Goal: Task Accomplishment & Management: Use online tool/utility

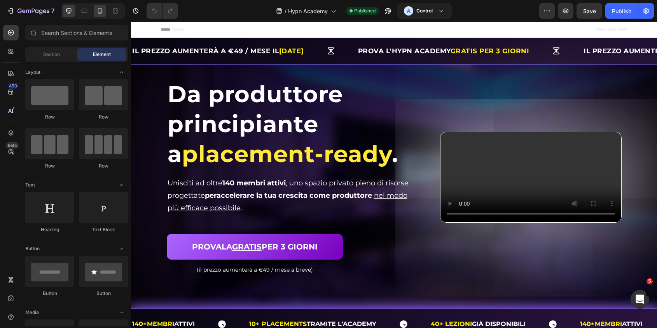
click at [98, 10] on icon at bounding box center [100, 11] width 8 height 8
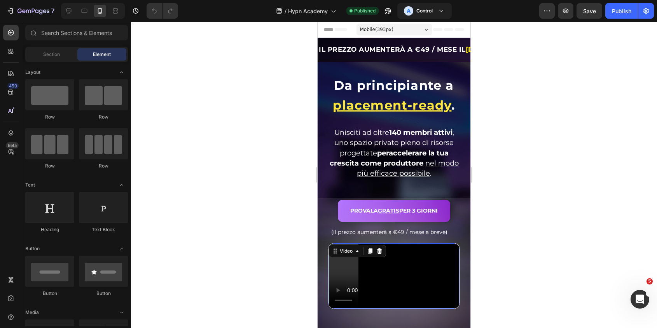
click at [434, 256] on video at bounding box center [393, 276] width 131 height 66
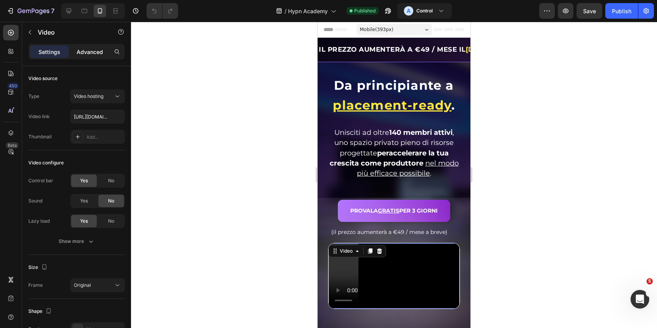
click at [92, 48] on p "Advanced" at bounding box center [90, 52] width 26 height 8
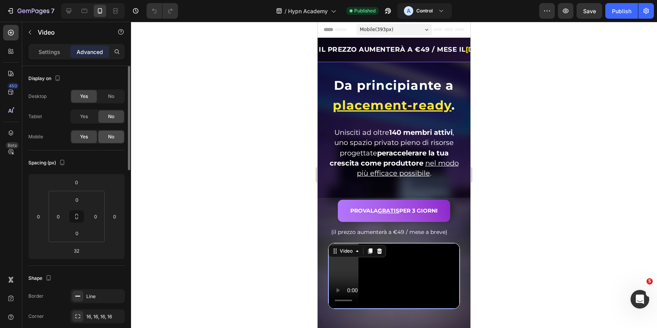
click at [112, 135] on span "No" at bounding box center [111, 136] width 6 height 7
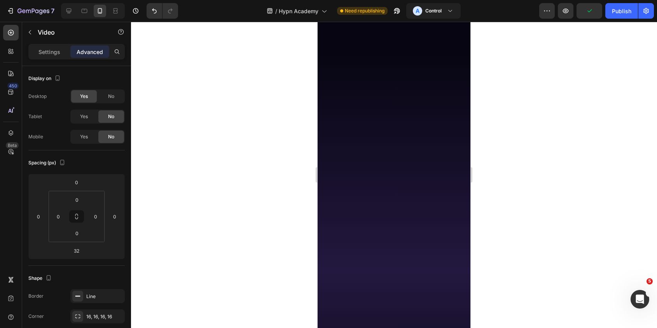
scroll to position [2628, 0]
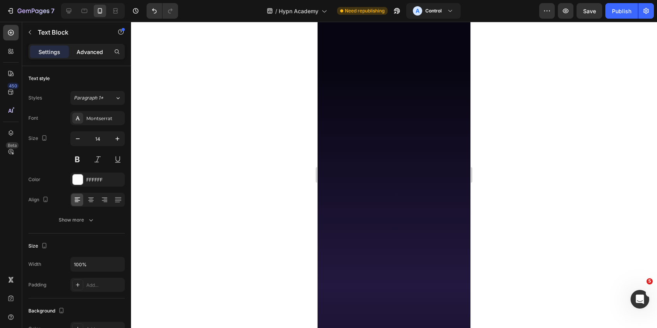
click at [84, 49] on p "Advanced" at bounding box center [90, 52] width 26 height 8
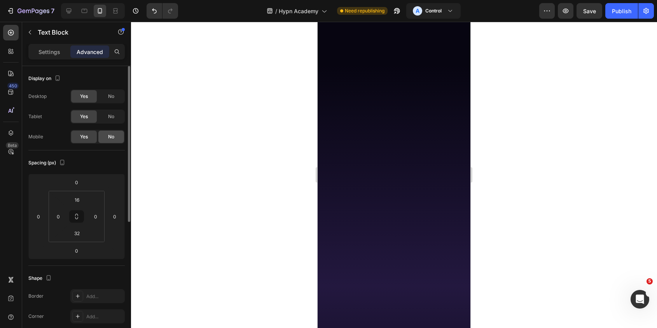
click at [113, 138] on span "No" at bounding box center [111, 136] width 6 height 7
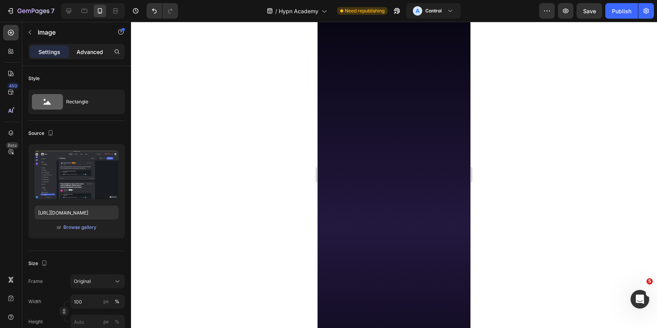
click at [101, 47] on div "Advanced" at bounding box center [89, 51] width 39 height 12
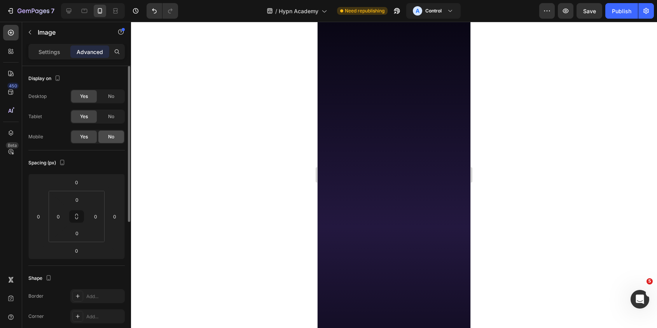
click at [117, 137] on div "No" at bounding box center [111, 137] width 26 height 12
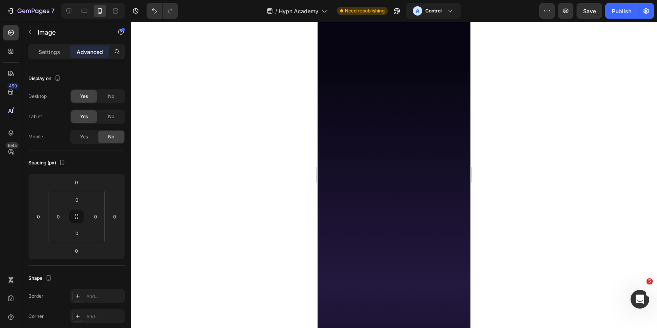
scroll to position [2549, 0]
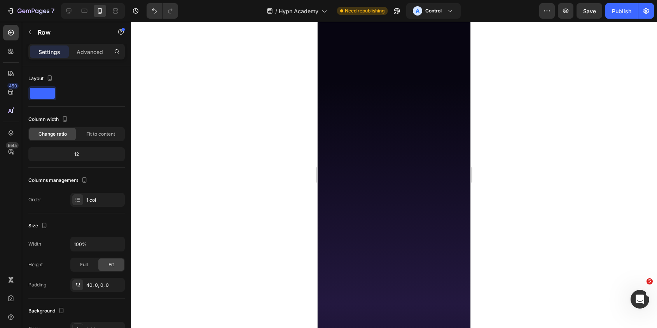
click at [89, 53] on p "Advanced" at bounding box center [90, 52] width 26 height 8
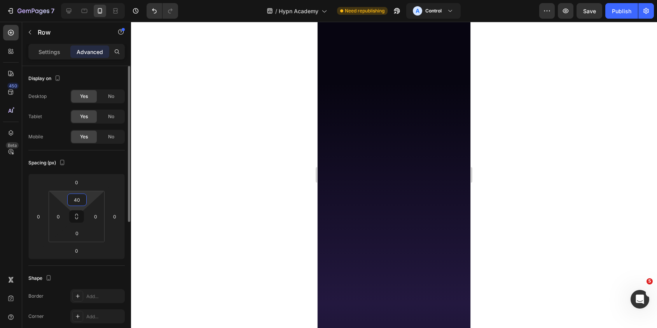
click at [80, 199] on input "40" at bounding box center [77, 200] width 16 height 12
type input "0"
click at [81, 251] on input "0" at bounding box center [77, 251] width 16 height 12
click at [80, 252] on input "80" at bounding box center [77, 251] width 16 height 12
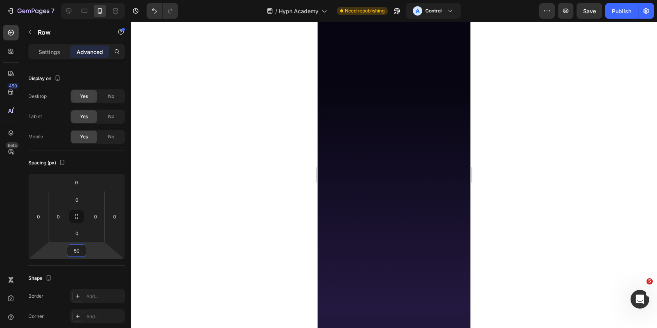
type input "50"
click at [203, 243] on div at bounding box center [394, 175] width 526 height 306
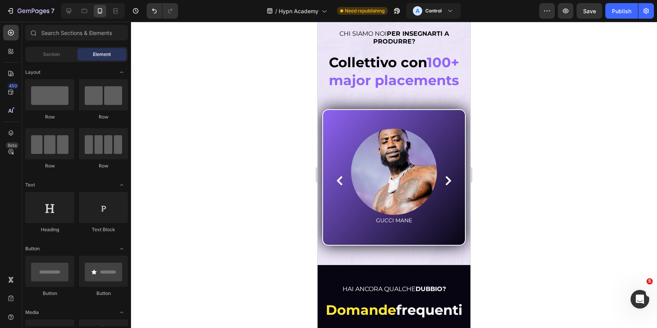
scroll to position [3878, 0]
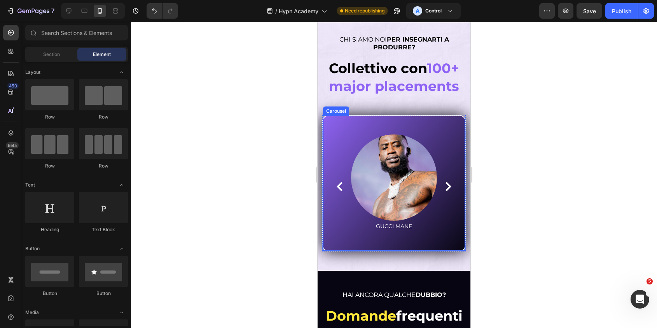
click at [447, 186] on icon "Carousel Next Arrow" at bounding box center [447, 186] width 9 height 9
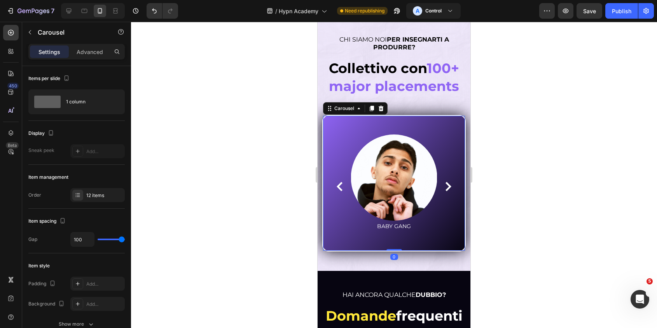
click at [447, 186] on icon "Carousel Next Arrow" at bounding box center [447, 186] width 9 height 9
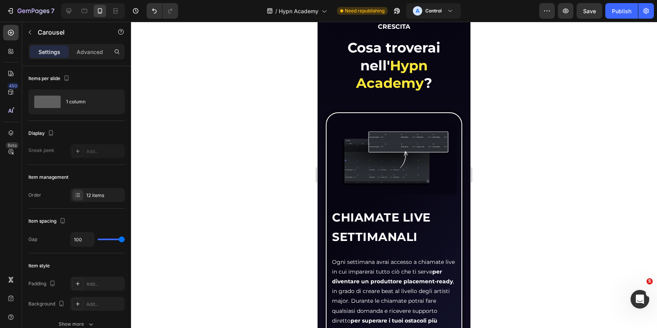
scroll to position [0, 0]
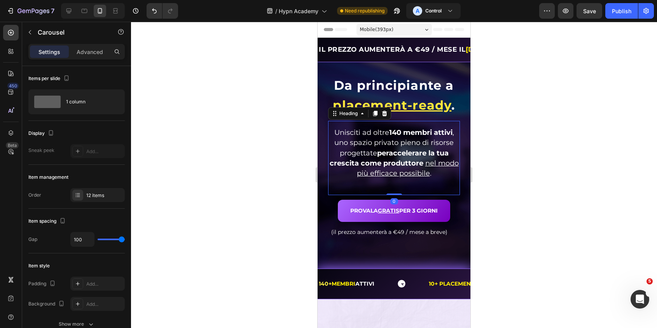
click at [432, 150] on strong "accelerare la tua crescita come produttore" at bounding box center [389, 158] width 119 height 19
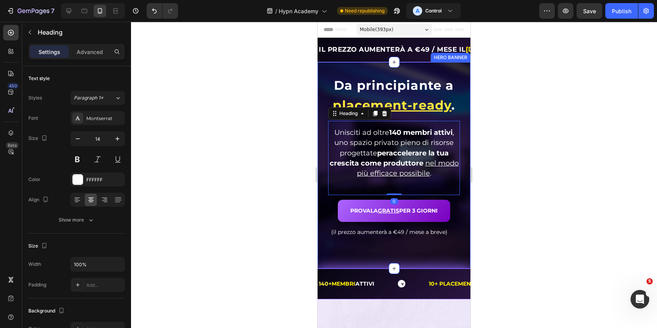
click at [72, 44] on div "Settings Advanced" at bounding box center [76, 52] width 96 height 16
click at [87, 52] on p "Advanced" at bounding box center [90, 52] width 26 height 8
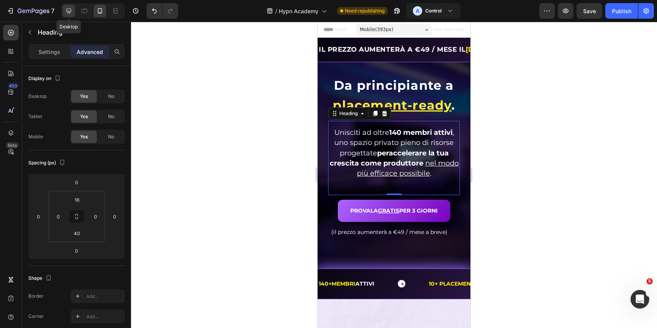
click at [67, 14] on icon at bounding box center [69, 11] width 8 height 8
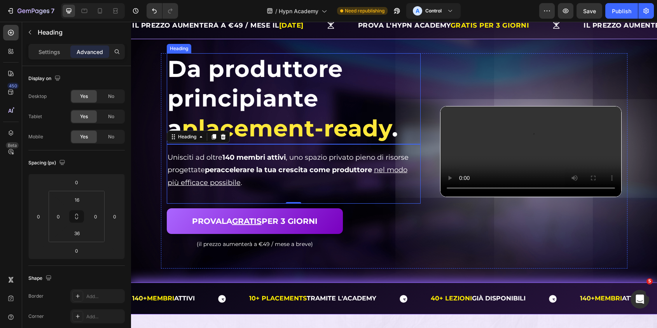
scroll to position [24, 0]
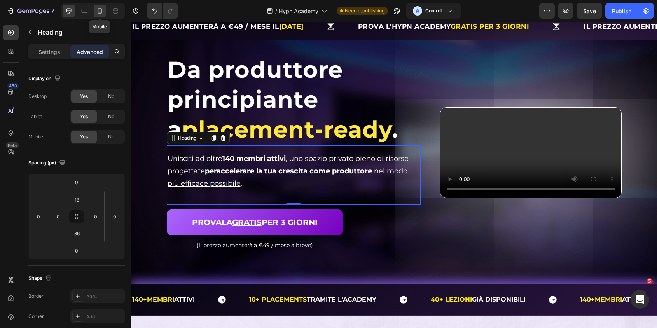
click at [99, 11] on icon at bounding box center [100, 11] width 8 height 8
type input "40"
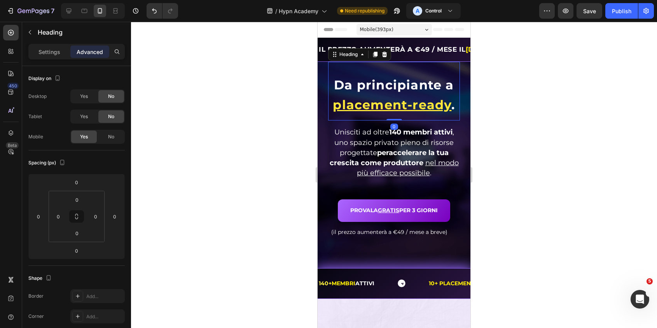
click at [351, 91] on span "Da principiante a" at bounding box center [394, 84] width 120 height 15
click at [358, 89] on span "Da principiante a" at bounding box center [394, 84] width 120 height 15
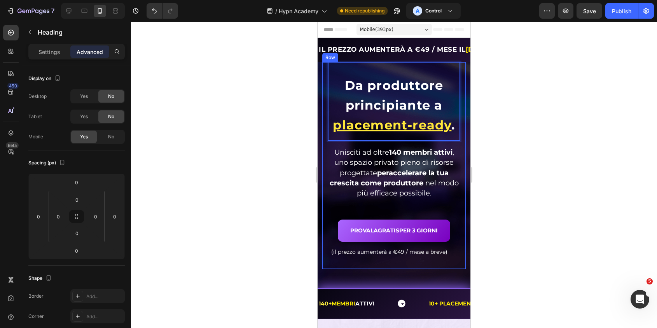
click at [524, 126] on div at bounding box center [394, 175] width 526 height 306
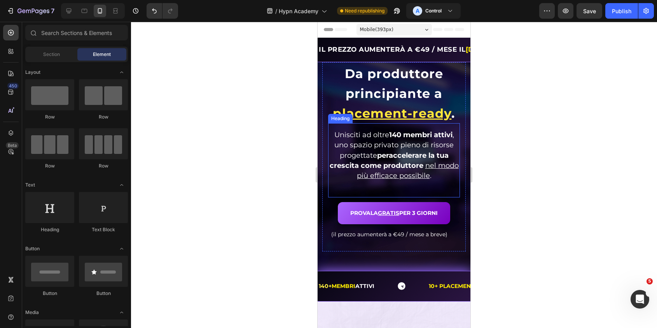
click at [525, 163] on div at bounding box center [394, 175] width 526 height 306
click at [455, 77] on p "⁠⁠⁠⁠⁠⁠⁠ Da produttore principiante a placement-ready ." at bounding box center [394, 92] width 130 height 59
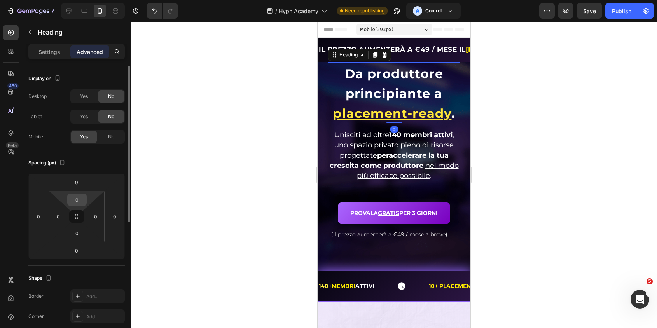
click at [80, 197] on input "0" at bounding box center [77, 200] width 16 height 12
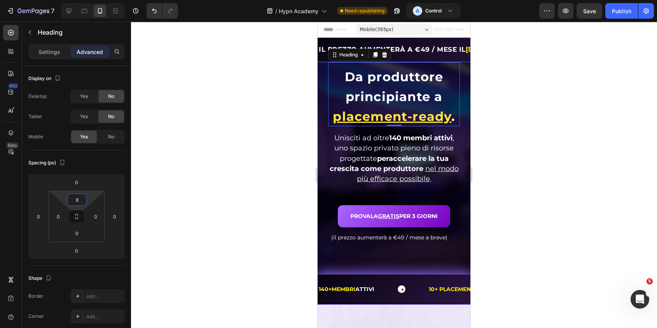
type input "8"
click at [198, 179] on div at bounding box center [394, 175] width 526 height 306
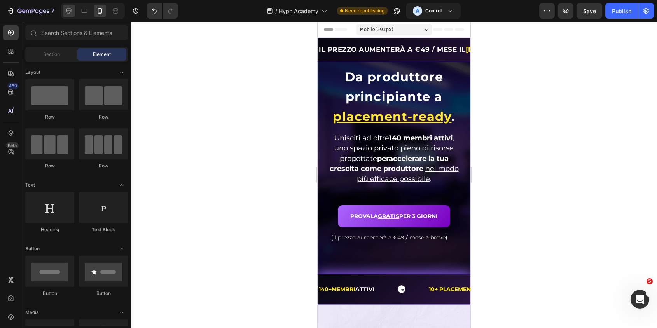
click at [65, 16] on div at bounding box center [69, 11] width 12 height 12
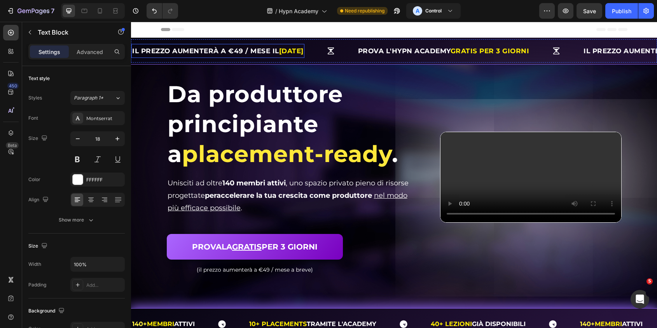
click at [271, 50] on strong "IL PREZZO AUMENTERÀ A €49 / MESE IL" at bounding box center [205, 51] width 147 height 8
click at [274, 52] on strong "IL PREZZO AUMENTERÀ A €49 / MESE IL" at bounding box center [205, 51] width 147 height 8
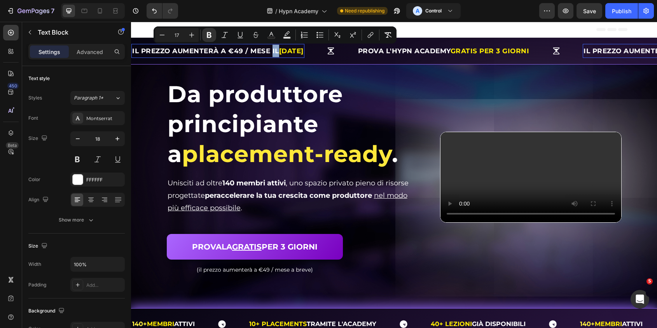
drag, startPoint x: 272, startPoint y: 52, endPoint x: 278, endPoint y: 52, distance: 5.1
click at [278, 52] on strong "IL PREZZO AUMENTERÀ A €49 / MESE IL" at bounding box center [205, 51] width 147 height 8
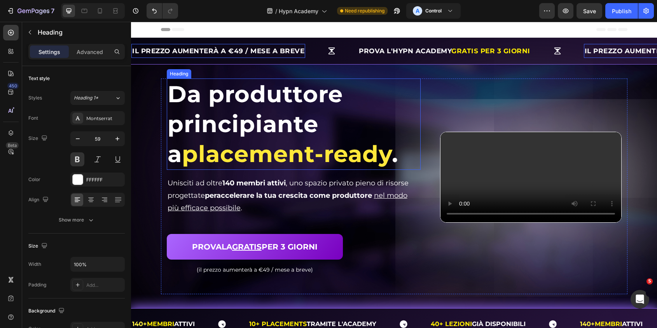
click at [419, 91] on h1 "Da produttore principiante a placement-ready ." at bounding box center [294, 124] width 254 height 91
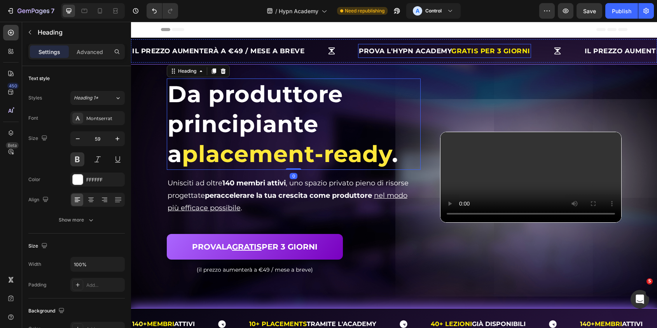
click at [393, 47] on p "Prova l'Hypn Academy GRATIS per 3 giorni" at bounding box center [444, 51] width 171 height 12
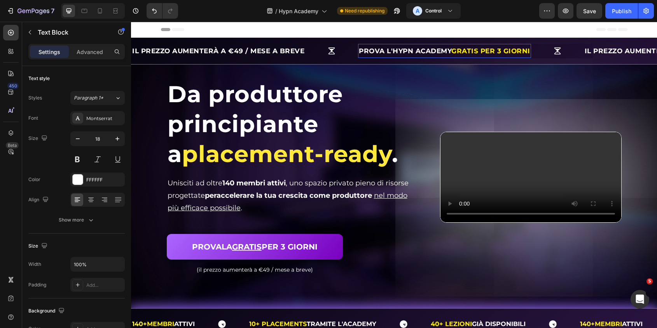
click at [394, 53] on strong "Prova l'Hypn Academy" at bounding box center [405, 51] width 93 height 8
click at [93, 7] on div at bounding box center [93, 11] width 64 height 16
click at [86, 9] on icon at bounding box center [84, 11] width 8 height 8
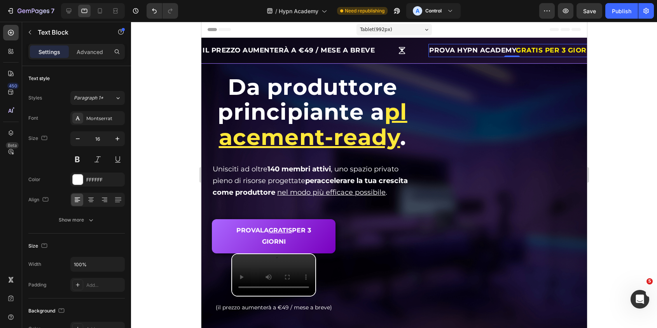
click at [107, 11] on div at bounding box center [93, 11] width 64 height 16
click at [101, 11] on icon at bounding box center [100, 11] width 8 height 8
type input "14"
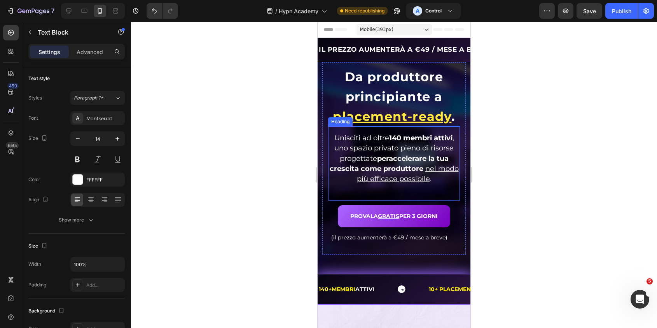
click at [435, 144] on span "Unisciti ad oltre 140 membri attivi , uno spazio privato pieno di risorse proge…" at bounding box center [394, 148] width 120 height 29
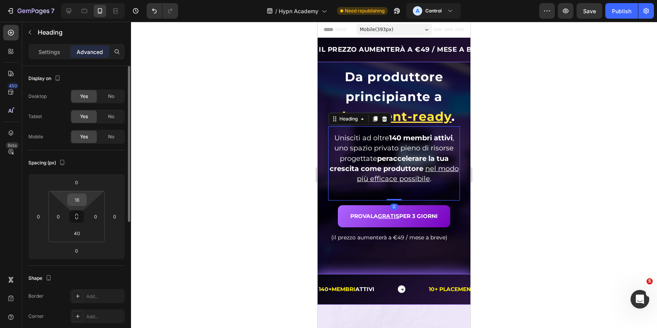
click at [78, 198] on input "16" at bounding box center [77, 200] width 16 height 12
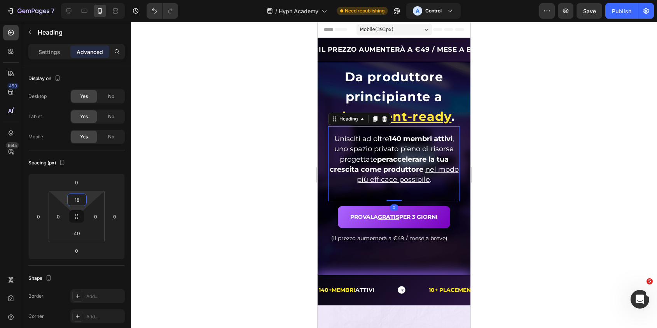
type input "18"
click at [213, 206] on div at bounding box center [394, 175] width 526 height 306
click at [394, 147] on span "Unisciti ad oltre 140 membri attivi , uno spazio privato pieno di risorse proge…" at bounding box center [394, 148] width 120 height 29
click at [83, 198] on input "18" at bounding box center [77, 200] width 16 height 12
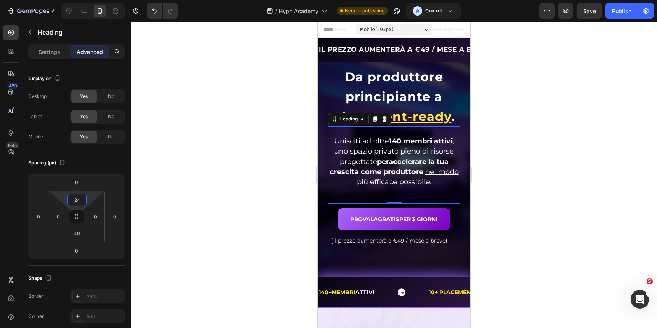
type input "24"
click at [204, 176] on div at bounding box center [394, 175] width 526 height 306
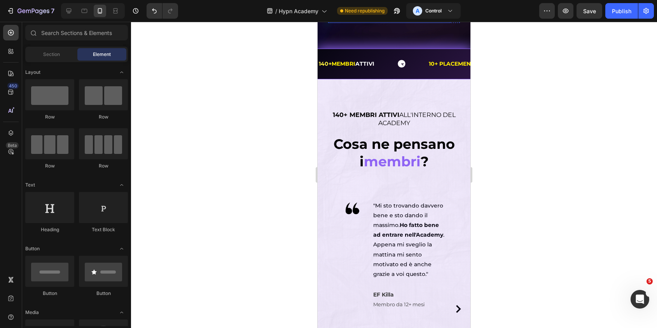
scroll to position [233, 0]
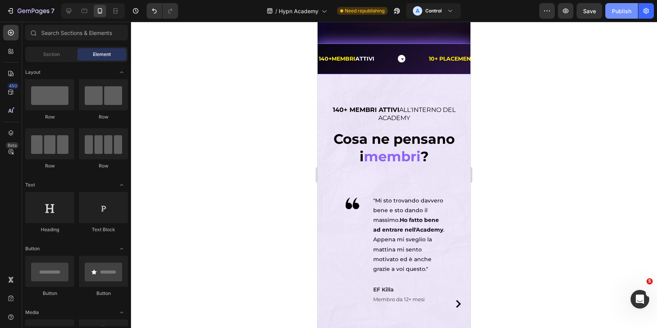
click at [627, 11] on div "Publish" at bounding box center [621, 11] width 19 height 8
click at [72, 14] on icon at bounding box center [69, 11] width 8 height 8
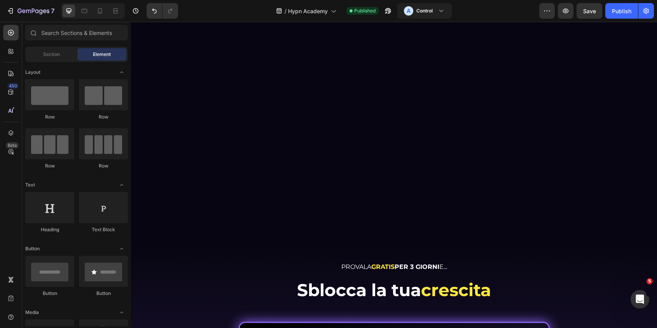
scroll to position [2341, 0]
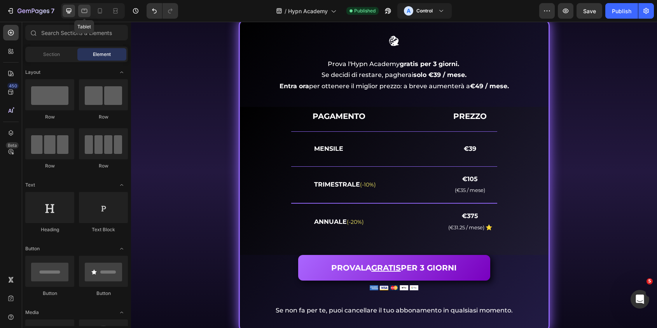
click at [86, 13] on icon at bounding box center [84, 11] width 8 height 8
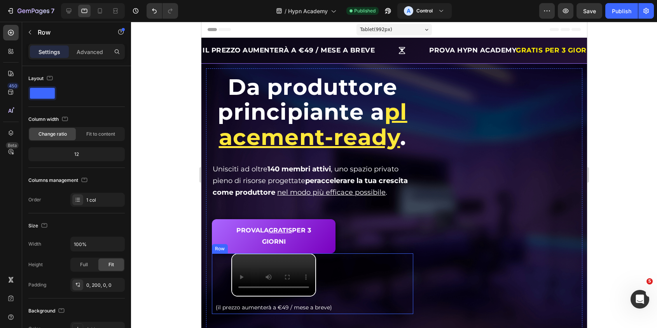
click at [321, 301] on div "Video (il prezzo aumenterà a €49 / mese a breve) Text Block" at bounding box center [273, 283] width 124 height 61
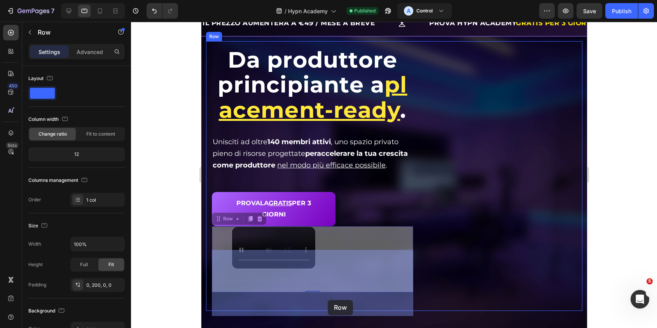
drag, startPoint x: 228, startPoint y: 271, endPoint x: 328, endPoint y: 299, distance: 103.8
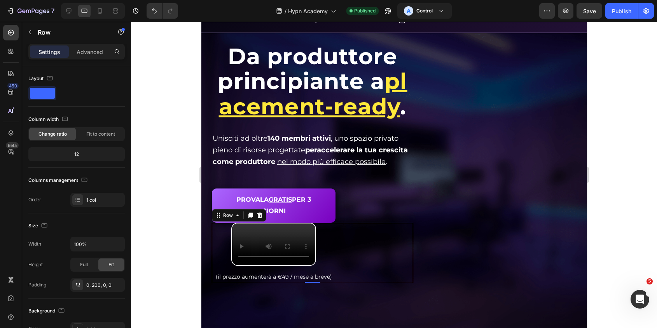
click at [341, 263] on div "Video (il prezzo aumenterà a €49 / mese a breve) Text Block Row 0" at bounding box center [311, 253] width 201 height 61
click at [76, 49] on div "Advanced" at bounding box center [89, 51] width 39 height 12
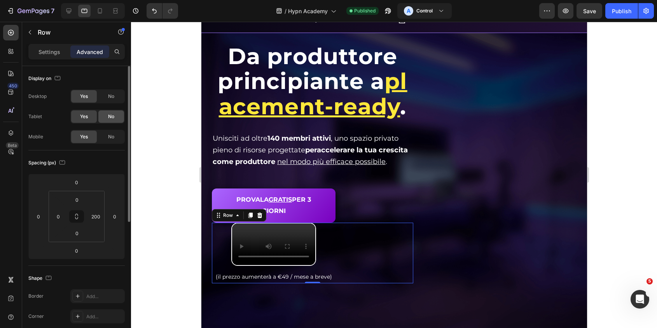
click at [114, 120] on div "No" at bounding box center [111, 116] width 26 height 12
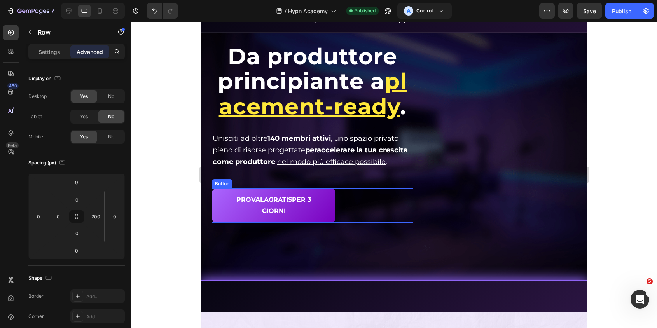
scroll to position [0, 0]
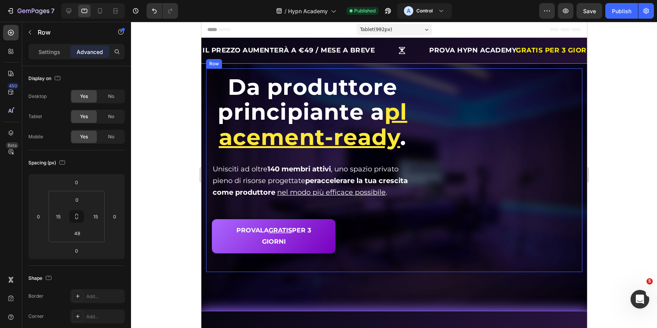
click at [456, 132] on div "Video" at bounding box center [504, 160] width 144 height 185
click at [53, 58] on div "Settings Advanced" at bounding box center [76, 52] width 96 height 16
click at [58, 54] on p "Settings" at bounding box center [49, 52] width 22 height 8
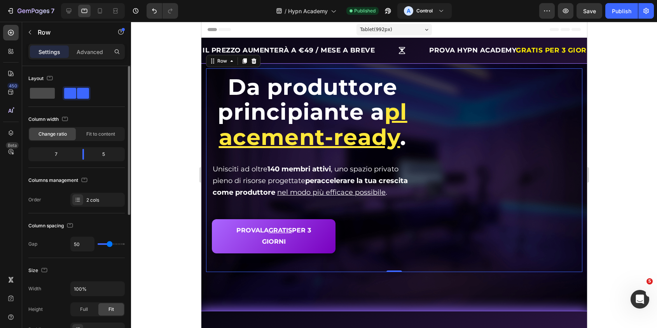
click at [38, 93] on span at bounding box center [42, 93] width 25 height 11
type input "0"
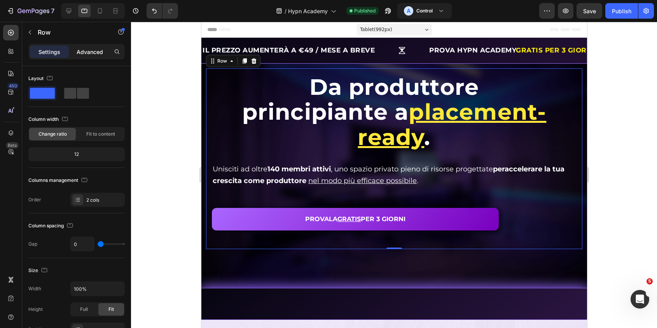
click at [81, 53] on p "Advanced" at bounding box center [90, 52] width 26 height 8
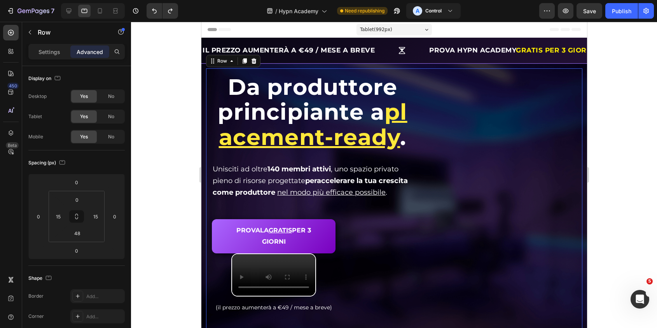
click at [211, 86] on div "Da produttore principiante a placement-ready . Heading Da produttore principian…" at bounding box center [394, 200] width 376 height 264
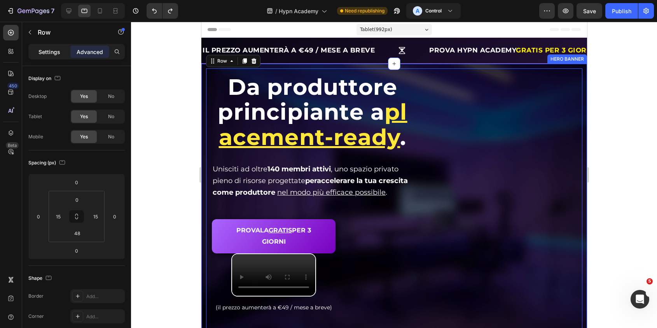
click at [67, 57] on div "Settings" at bounding box center [49, 51] width 39 height 12
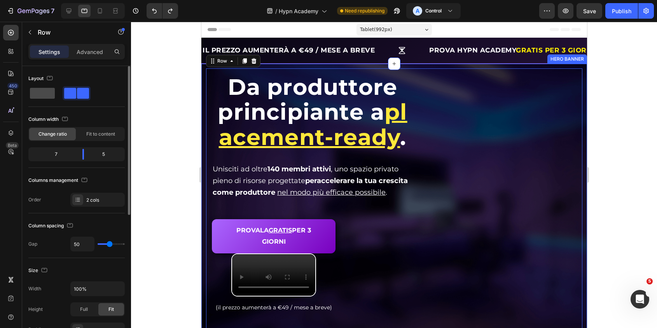
click at [50, 97] on span at bounding box center [42, 93] width 25 height 11
type input "0"
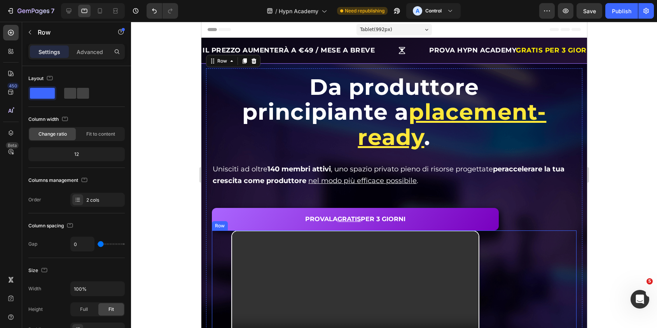
click at [480, 230] on div "Video (il prezzo aumenterà a €49 / mese a breve) Text Block" at bounding box center [354, 301] width 287 height 142
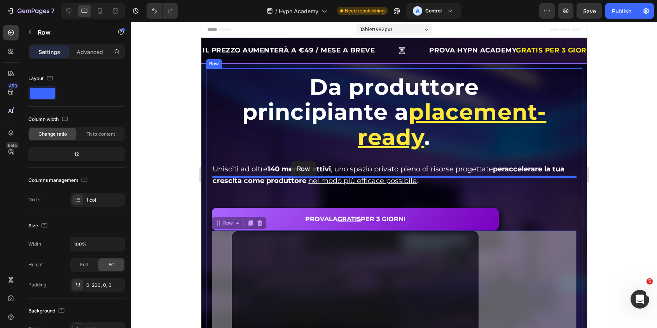
drag, startPoint x: 222, startPoint y: 194, endPoint x: 291, endPoint y: 160, distance: 76.7
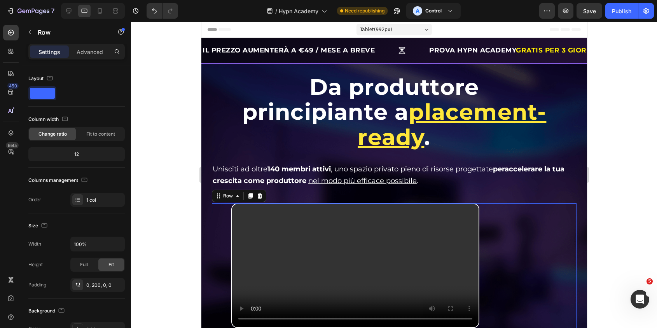
click at [93, 59] on div "Settings Advanced" at bounding box center [76, 55] width 109 height 22
click at [93, 48] on p "Advanced" at bounding box center [90, 52] width 26 height 8
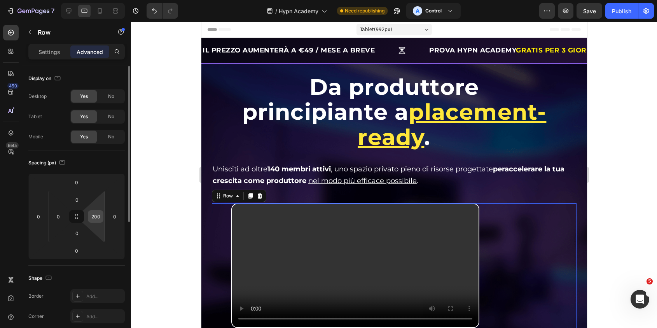
click at [99, 217] on input "200" at bounding box center [96, 217] width 12 height 12
click at [104, 158] on div "Spacing (px)" at bounding box center [76, 163] width 96 height 12
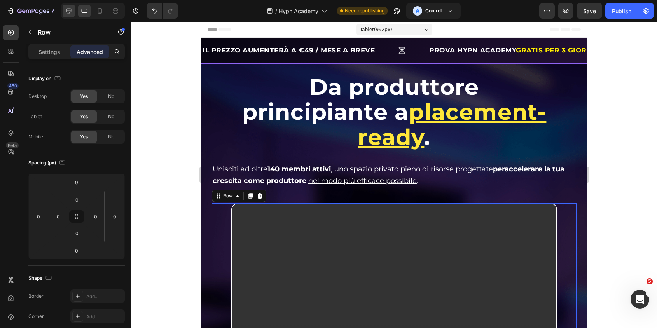
click at [70, 14] on div at bounding box center [69, 11] width 12 height 12
type input "200"
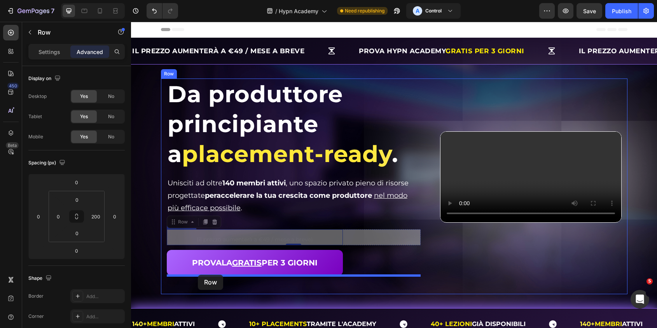
drag, startPoint x: 184, startPoint y: 222, endPoint x: 198, endPoint y: 275, distance: 55.1
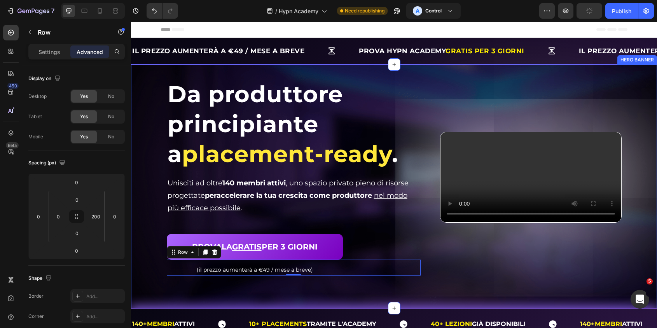
click at [304, 299] on div "Da produttore principiante a placement-ready . Heading Da produttore principian…" at bounding box center [394, 187] width 526 height 244
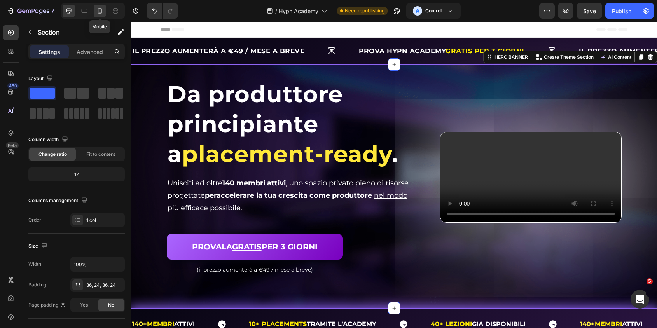
click at [94, 7] on div at bounding box center [100, 11] width 12 height 12
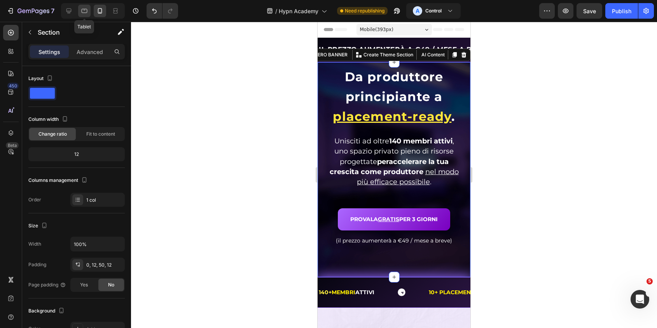
click at [86, 12] on icon at bounding box center [85, 11] width 6 height 4
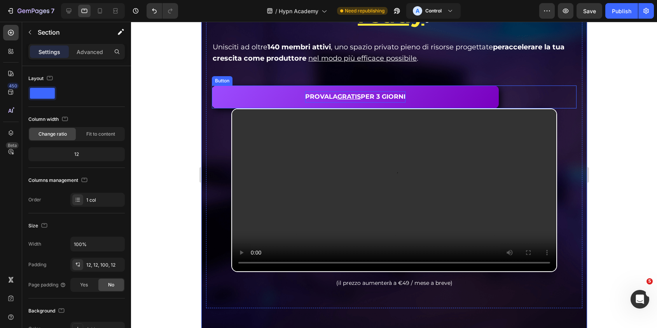
scroll to position [126, 0]
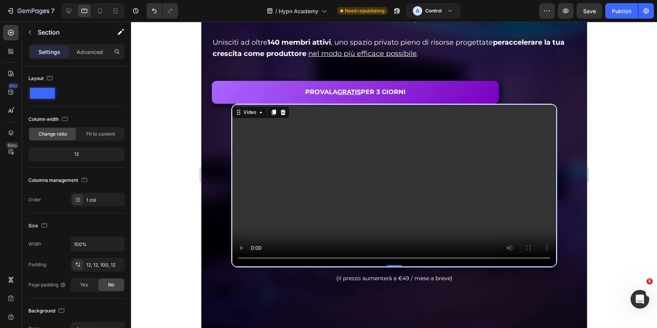
click at [332, 156] on video at bounding box center [394, 186] width 324 height 162
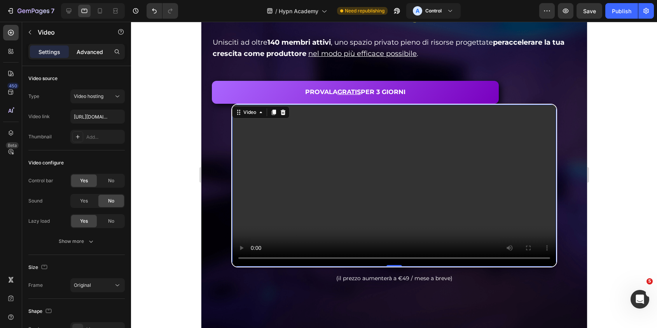
click at [89, 53] on p "Advanced" at bounding box center [90, 52] width 26 height 8
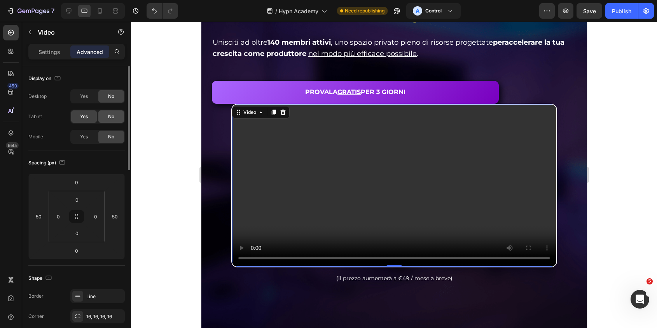
click at [110, 112] on div "No" at bounding box center [111, 116] width 26 height 12
click at [273, 150] on video at bounding box center [394, 186] width 324 height 162
click at [112, 118] on span "No" at bounding box center [111, 116] width 6 height 7
click at [62, 19] on div "7 Version history / Hypn Academy Need republishing A Control Preview Save Publi…" at bounding box center [328, 11] width 657 height 22
click at [63, 16] on div at bounding box center [69, 11] width 12 height 12
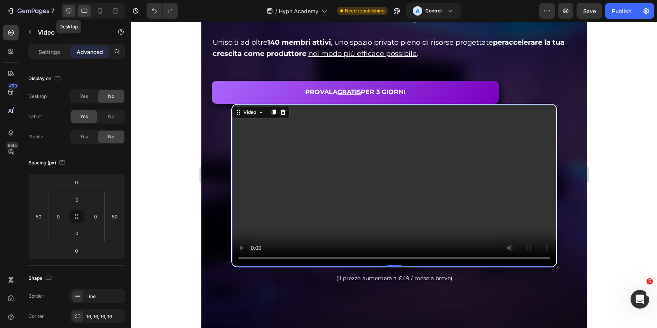
click at [63, 13] on div at bounding box center [69, 11] width 12 height 12
type input "0"
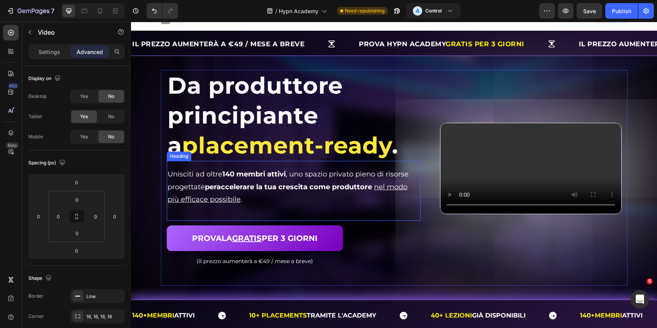
scroll to position [4, 0]
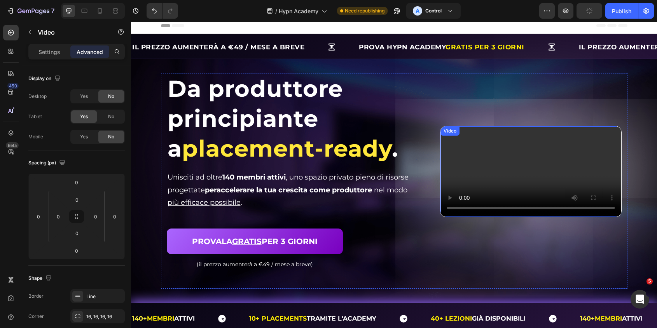
click at [566, 170] on video at bounding box center [530, 171] width 181 height 90
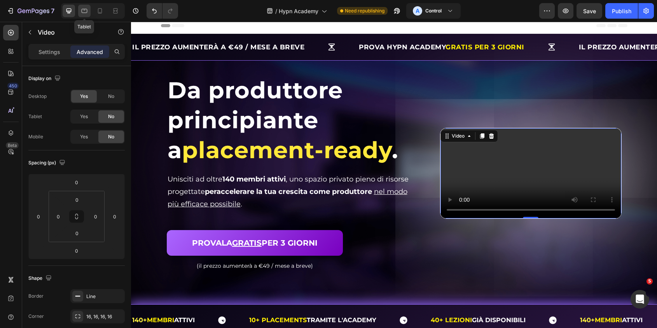
click at [86, 10] on icon at bounding box center [84, 11] width 8 height 8
type input "100"
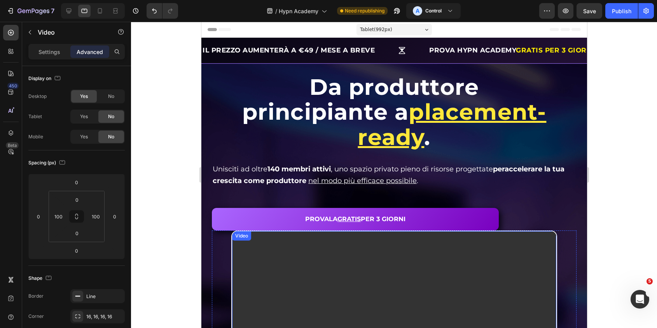
click at [299, 231] on video at bounding box center [394, 312] width 324 height 162
click at [285, 234] on div at bounding box center [282, 238] width 9 height 9
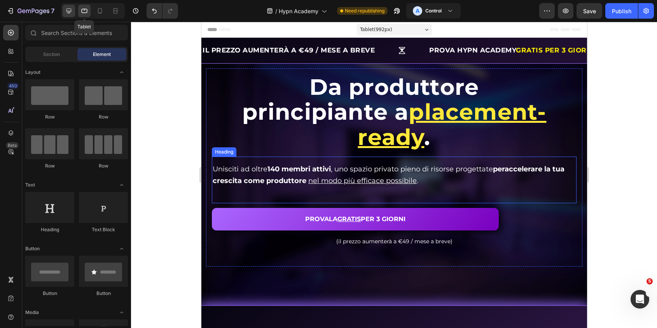
click at [73, 9] on div at bounding box center [69, 11] width 12 height 12
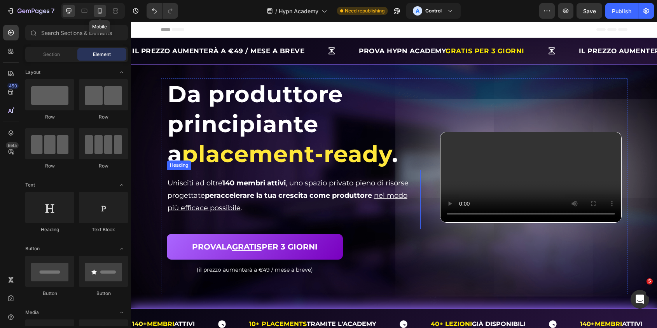
click at [100, 9] on icon at bounding box center [100, 11] width 8 height 8
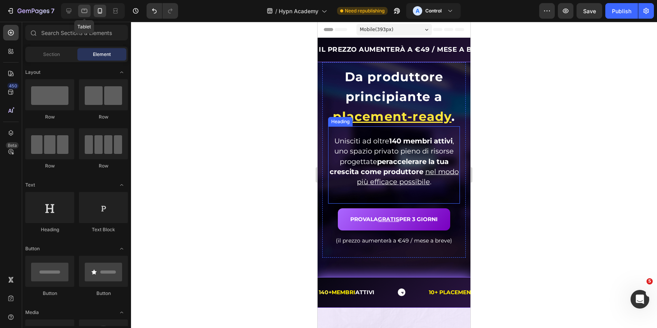
click at [85, 10] on icon at bounding box center [84, 11] width 8 height 8
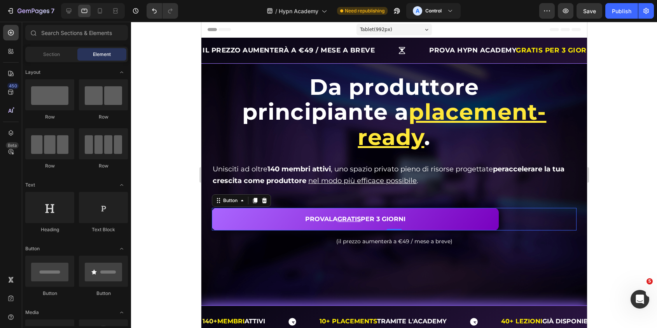
click at [533, 208] on div "PROVALA GRATIS PER 3 GIORNI Button 0" at bounding box center [393, 219] width 365 height 23
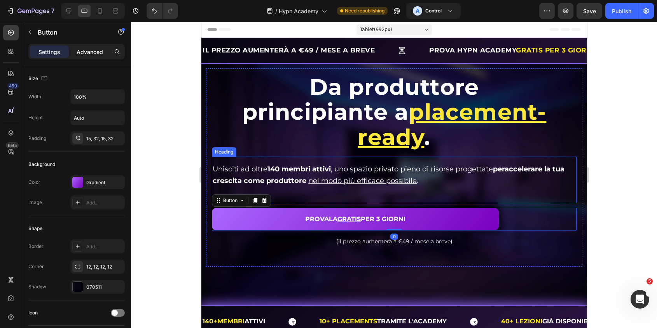
click at [80, 51] on p "Advanced" at bounding box center [90, 52] width 26 height 8
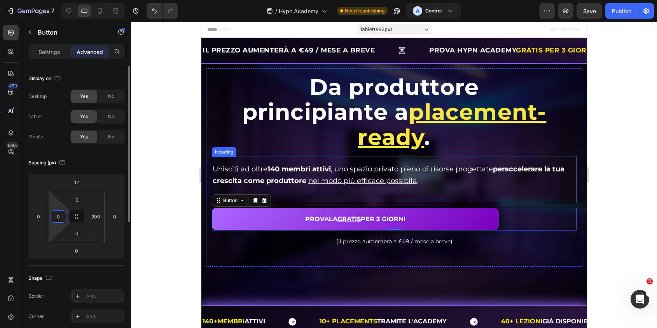
click at [62, 211] on input "0" at bounding box center [58, 217] width 12 height 12
type input "200"
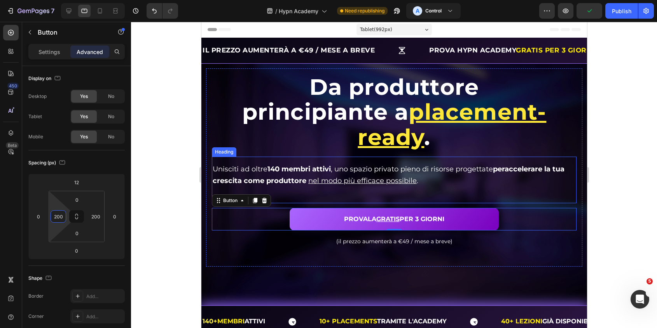
click at [351, 163] on h2 "Unisciti ad oltre 140 membri attivi , uno spazio privato pieno di risorse proge…" at bounding box center [393, 175] width 365 height 25
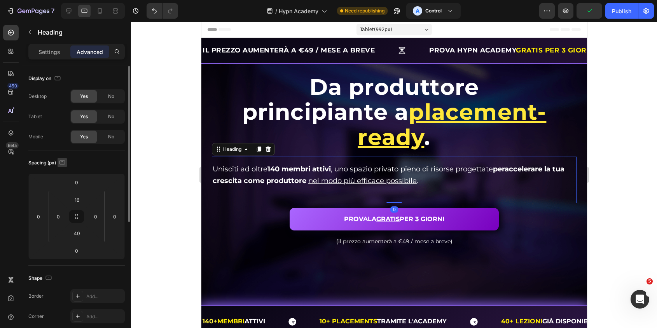
scroll to position [8, 0]
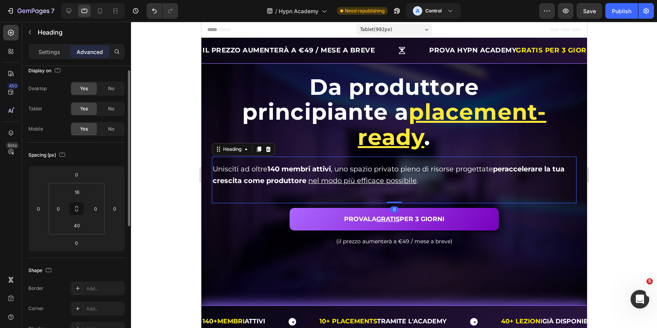
click at [45, 44] on div "Settings Advanced" at bounding box center [76, 52] width 96 height 16
click at [57, 52] on p "Settings" at bounding box center [49, 52] width 22 height 8
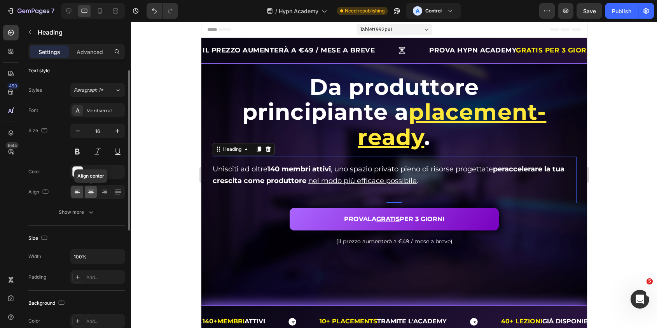
click at [93, 191] on icon at bounding box center [91, 192] width 8 height 8
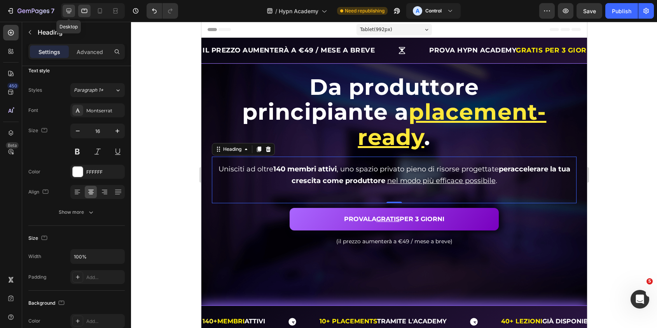
click at [71, 9] on icon at bounding box center [68, 11] width 5 height 5
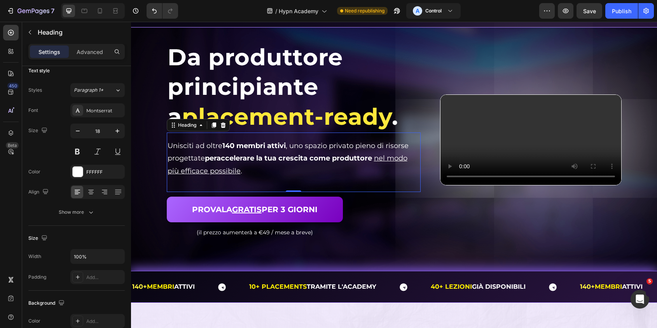
scroll to position [35, 0]
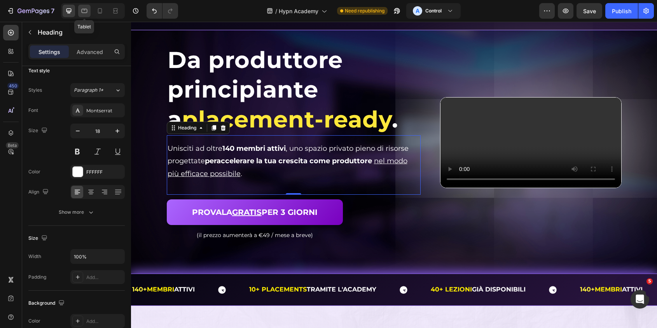
click at [82, 16] on div at bounding box center [84, 11] width 12 height 12
type input "16"
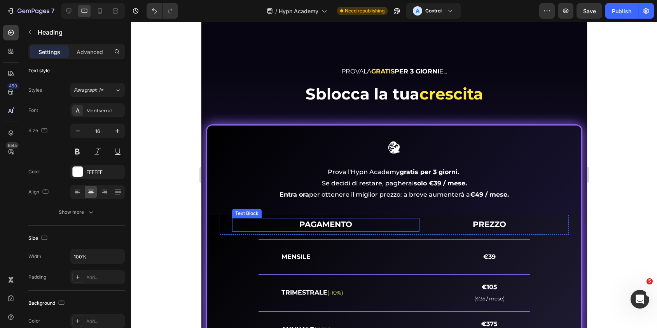
scroll to position [3137, 0]
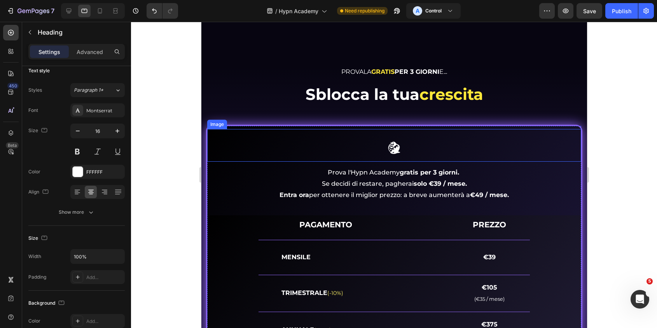
click at [220, 140] on div at bounding box center [394, 147] width 374 height 19
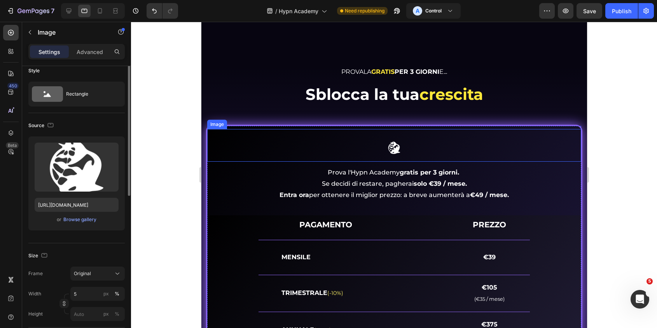
scroll to position [0, 0]
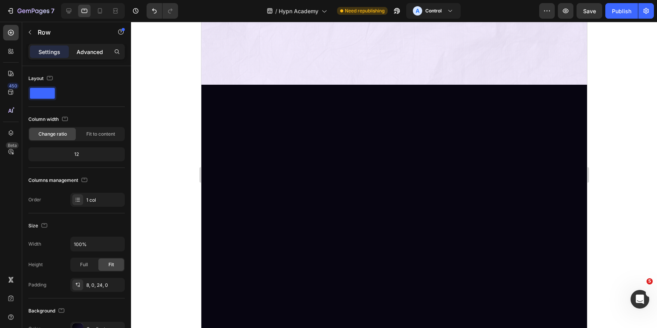
click at [77, 54] on p "Advanced" at bounding box center [90, 52] width 26 height 8
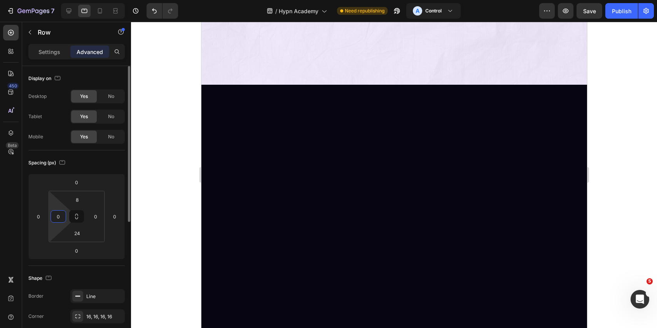
click at [61, 214] on input "0" at bounding box center [58, 217] width 12 height 12
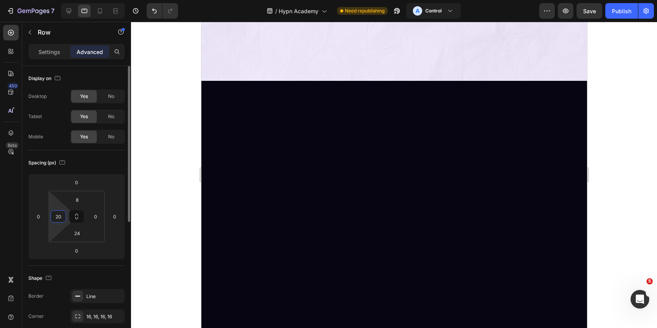
type input "2"
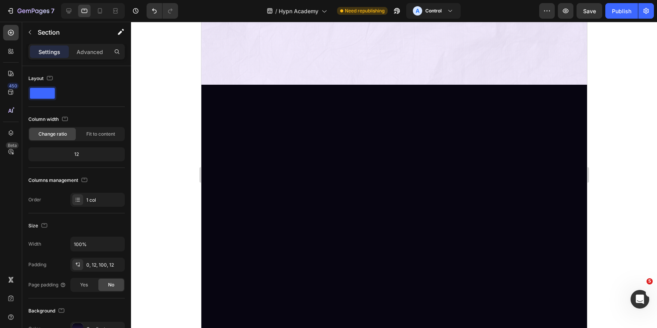
click at [87, 58] on div "Settings Advanced" at bounding box center [76, 52] width 96 height 16
click at [88, 53] on p "Advanced" at bounding box center [90, 52] width 26 height 8
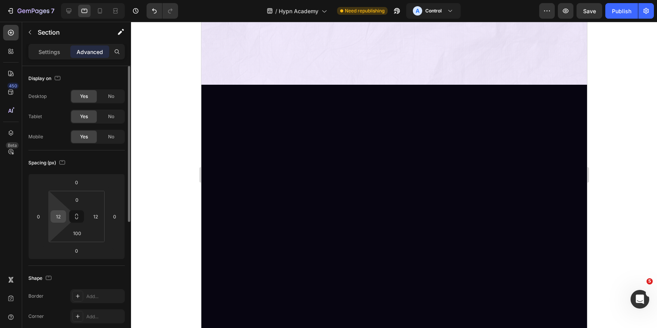
click at [59, 215] on input "12" at bounding box center [58, 217] width 12 height 12
click at [61, 215] on input "24" at bounding box center [58, 217] width 12 height 12
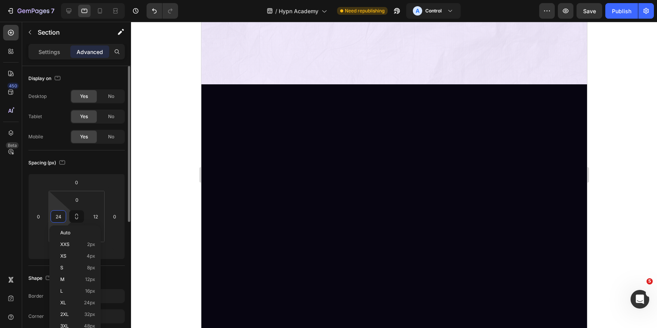
click at [61, 215] on input "24" at bounding box center [58, 217] width 12 height 12
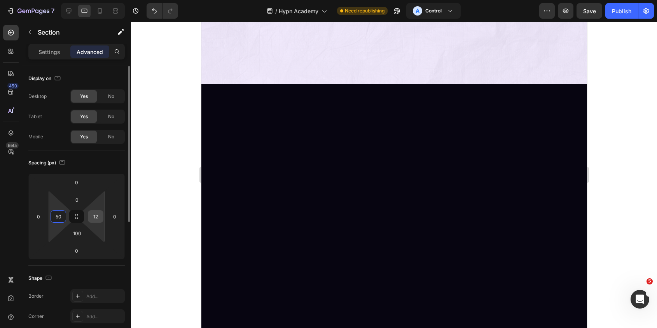
type input "50"
click at [99, 218] on input "12" at bounding box center [96, 217] width 12 height 12
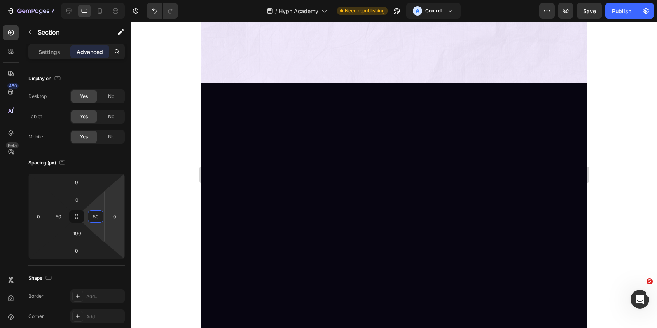
type input "50"
click at [169, 143] on div at bounding box center [394, 175] width 526 height 306
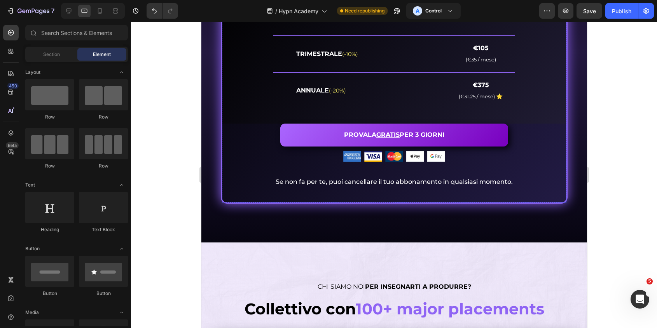
scroll to position [3375, 0]
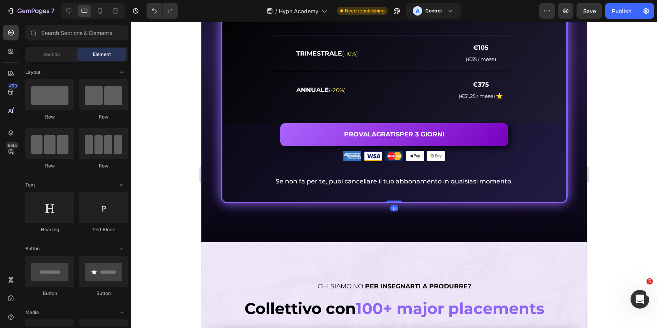
click at [377, 161] on div "Image Prova l'Hypn Academy gratis per 3 giorni. Se decidi di restare, pagherai …" at bounding box center [394, 42] width 344 height 302
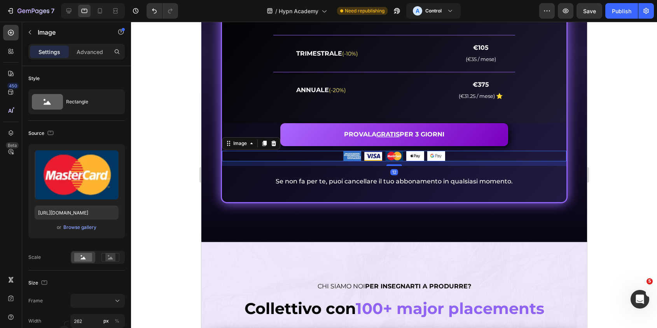
click at [387, 156] on img at bounding box center [394, 156] width 102 height 10
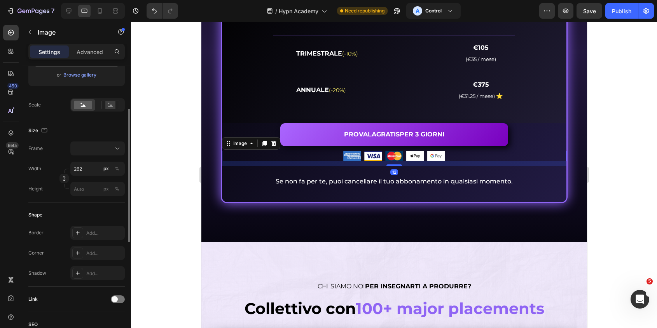
scroll to position [160, 0]
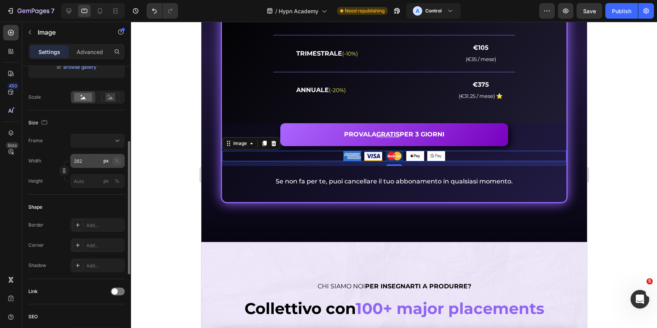
click at [119, 162] on div "%" at bounding box center [117, 160] width 5 height 7
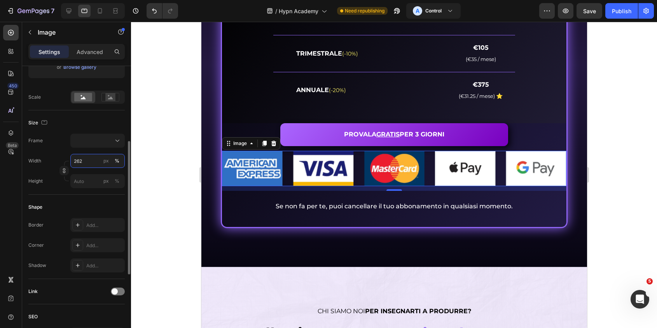
click at [100, 161] on input "262" at bounding box center [97, 161] width 54 height 14
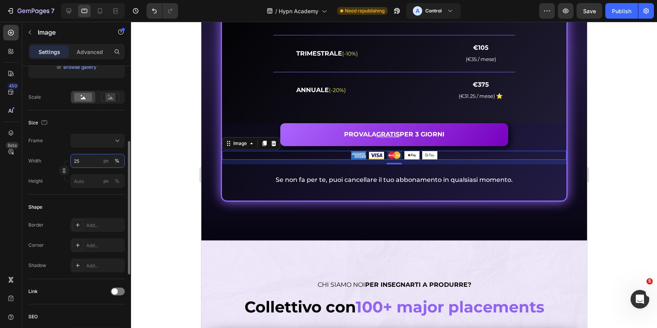
type input "2"
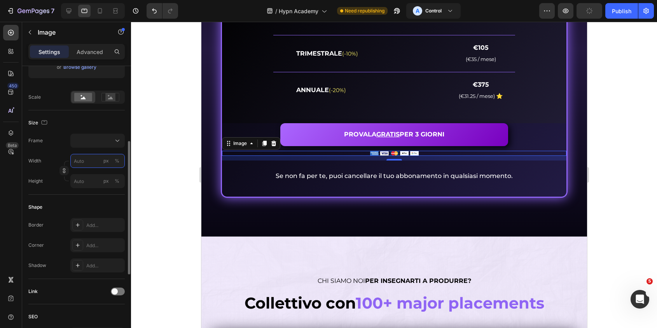
type input "2"
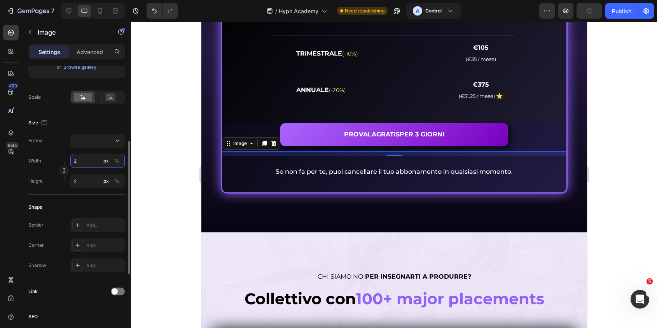
type input "25"
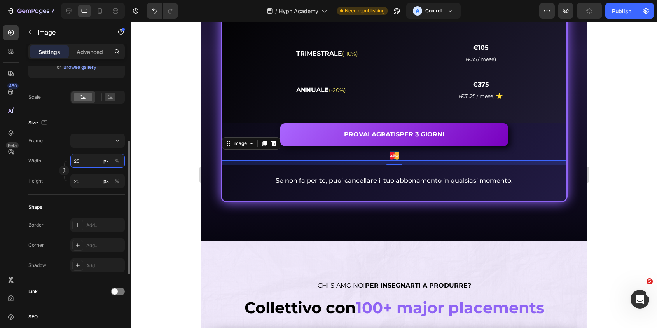
type input "2"
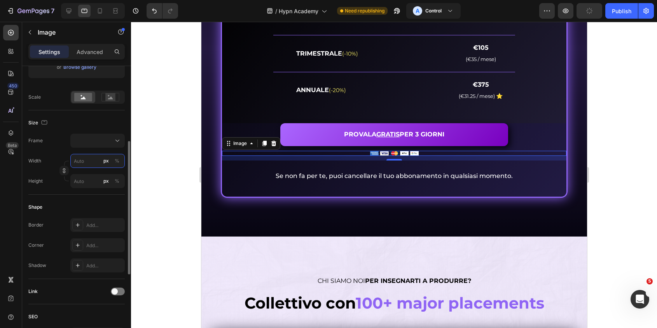
type input "1"
type input "15"
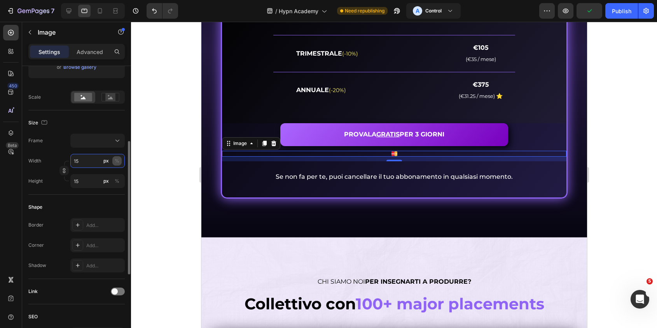
type input "15"
click at [118, 161] on div "%" at bounding box center [117, 160] width 5 height 7
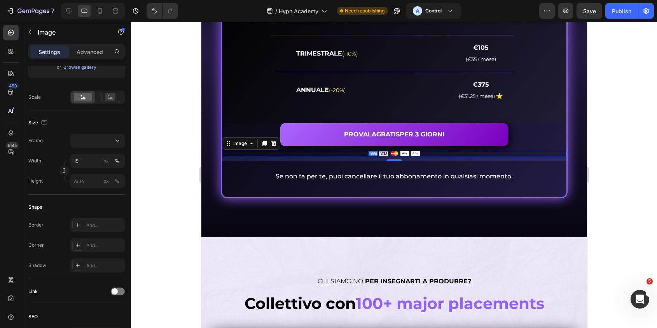
click at [184, 190] on div at bounding box center [394, 175] width 526 height 306
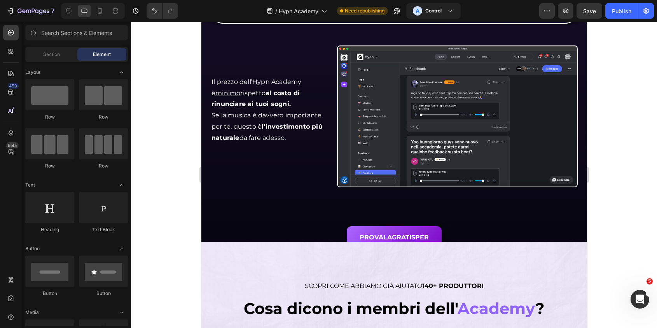
scroll to position [1584, 0]
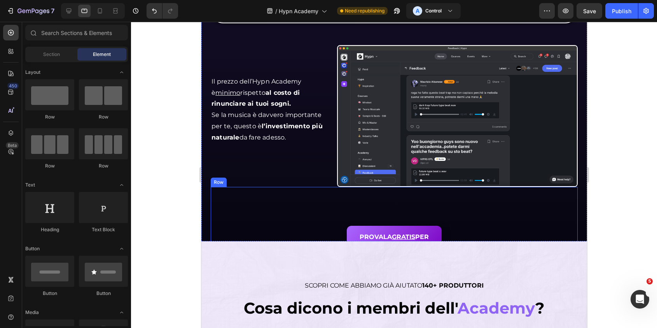
click at [461, 223] on div "PROVALA GRATIS PER 3 GIORNI Button (il prezzo aumenterà a €49 / mese a breve) T…" at bounding box center [393, 233] width 367 height 92
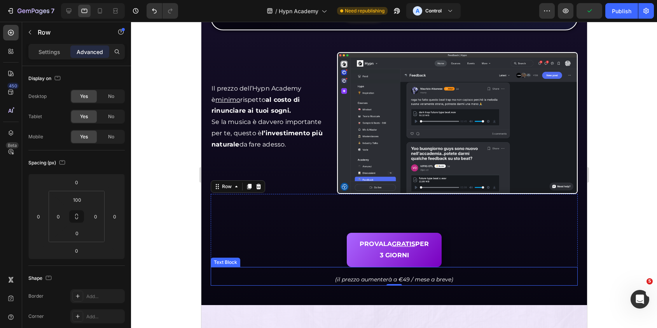
scroll to position [1579, 0]
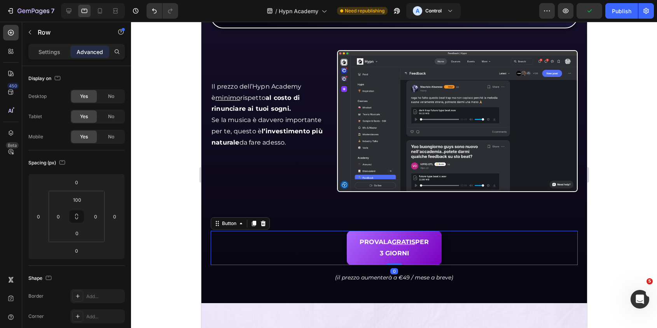
click at [446, 254] on div "PROVALA GRATIS PER 3 GIORNI Button 0" at bounding box center [393, 248] width 367 height 34
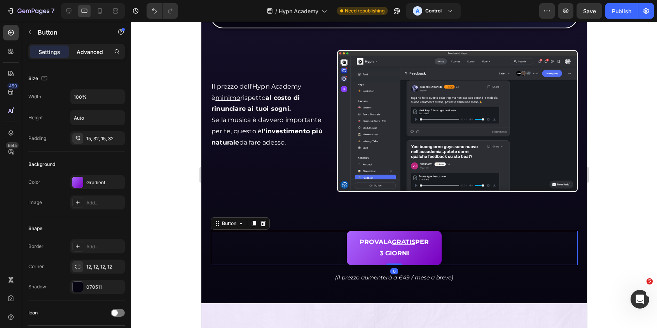
click at [87, 50] on p "Advanced" at bounding box center [90, 52] width 26 height 8
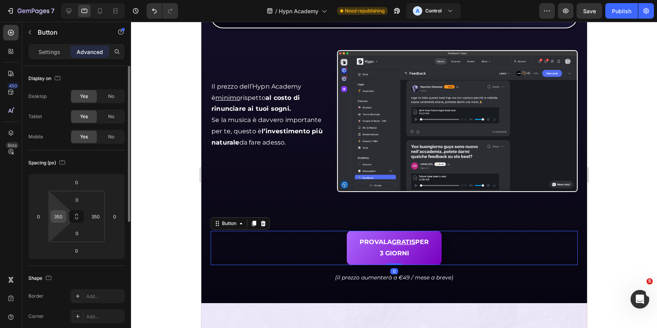
click at [57, 216] on input "350" at bounding box center [58, 217] width 12 height 12
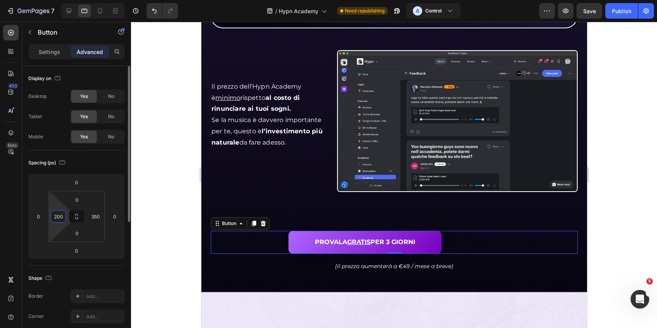
type input "200"
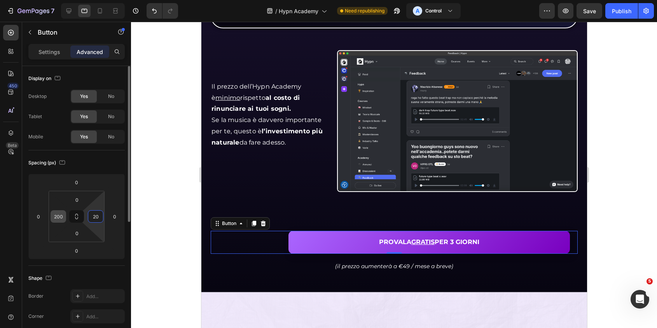
type input "200"
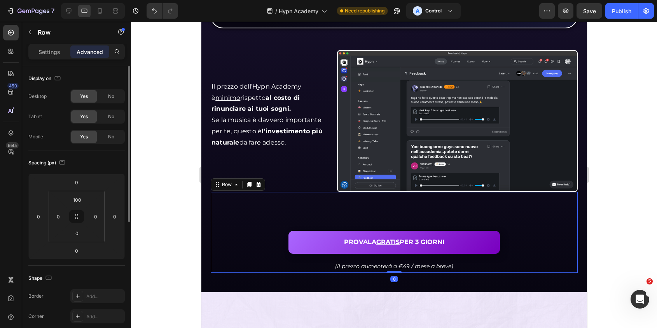
click at [215, 207] on div "PROVALA GRATIS PER 3 GIORNI Button (il prezzo aumenterà a €49 / mese a breve) T…" at bounding box center [393, 232] width 367 height 81
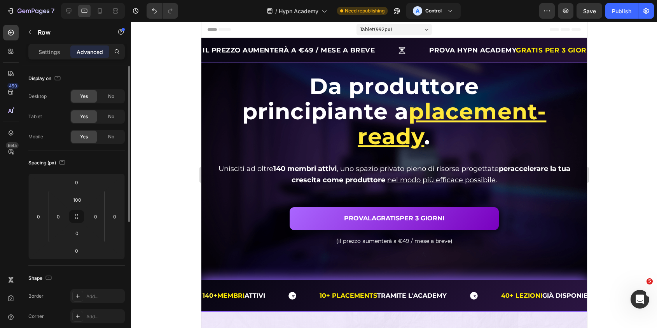
scroll to position [31, 0]
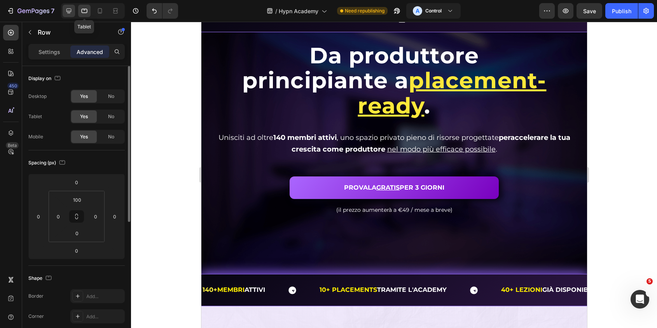
click at [73, 7] on div at bounding box center [69, 11] width 12 height 12
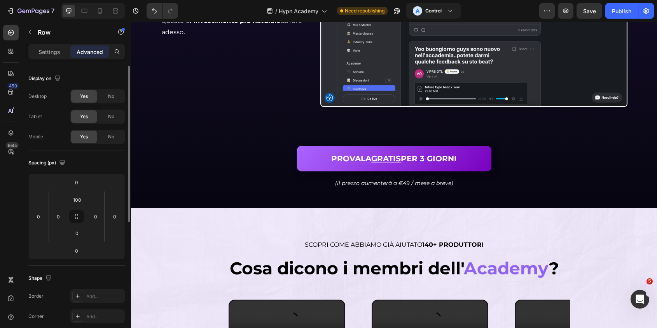
scroll to position [1680, 0]
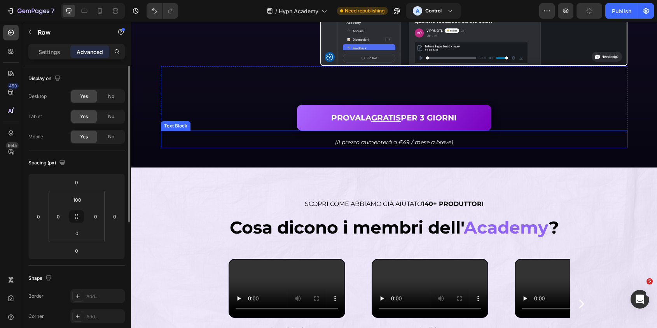
click at [363, 143] on icon "(il prezzo aumenterà a €49 / mese a breve)" at bounding box center [394, 142] width 118 height 7
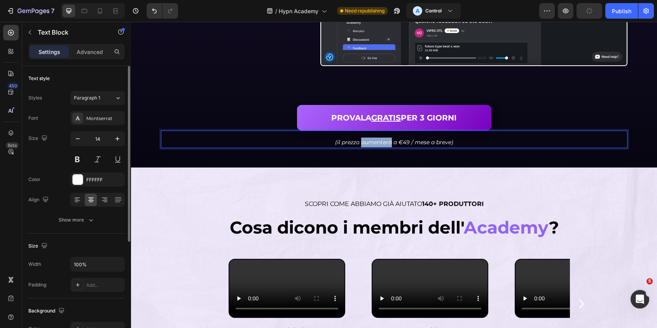
click at [363, 143] on icon "(il prezzo aumenterà a €49 / mese a breve)" at bounding box center [394, 142] width 118 height 7
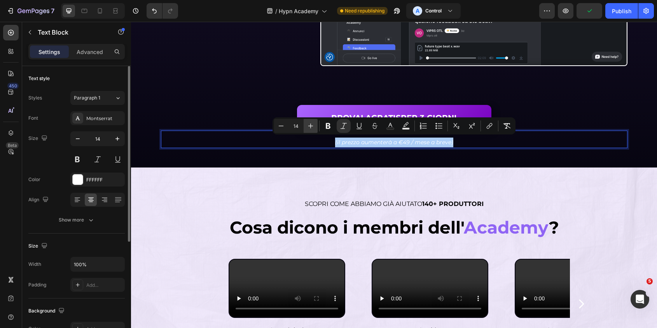
click at [312, 125] on icon "Editor contextual toolbar" at bounding box center [311, 126] width 8 height 8
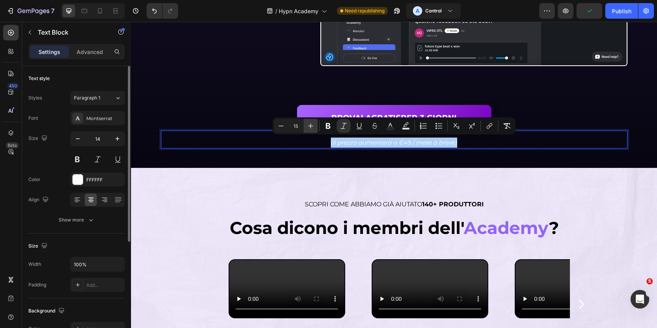
click at [312, 125] on icon "Editor contextual toolbar" at bounding box center [311, 126] width 8 height 8
type input "16"
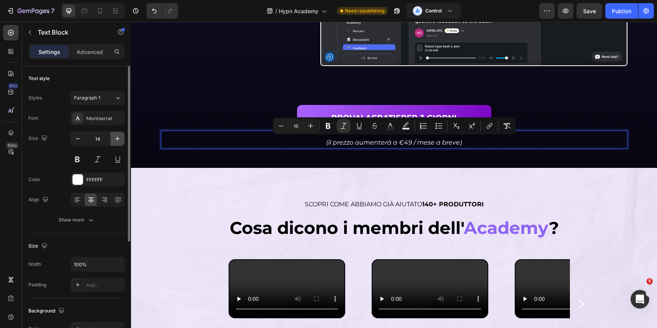
click at [119, 133] on button "button" at bounding box center [117, 139] width 14 height 14
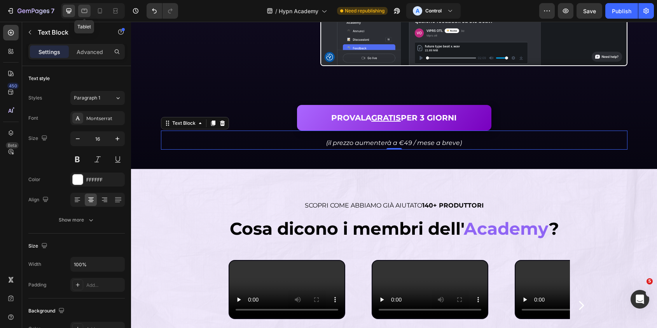
click at [85, 14] on icon at bounding box center [84, 11] width 8 height 8
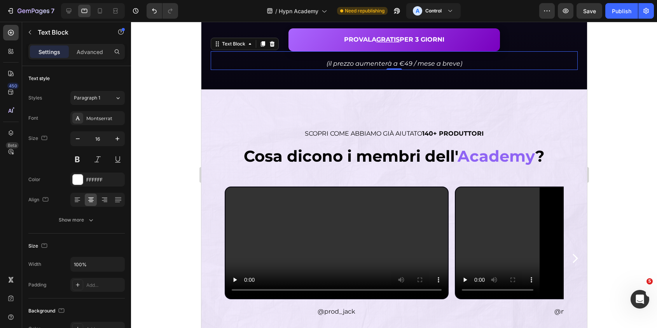
scroll to position [1802, 0]
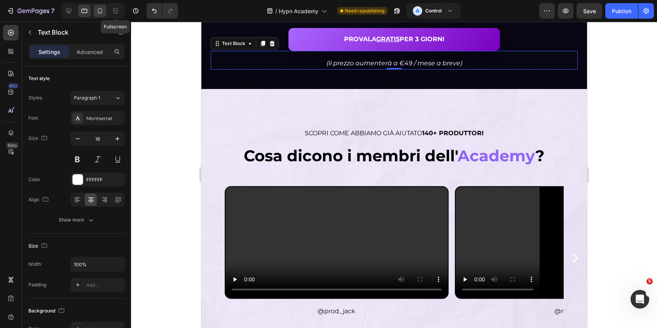
click at [104, 11] on div at bounding box center [100, 11] width 12 height 12
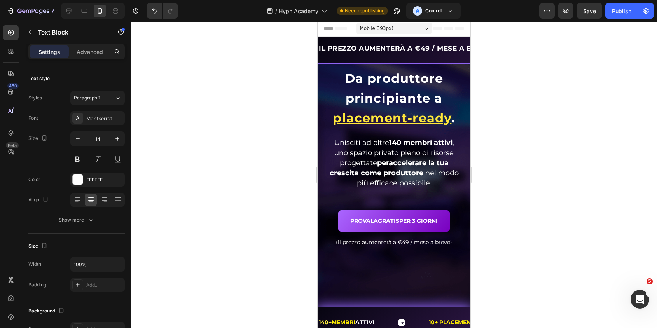
scroll to position [3, 0]
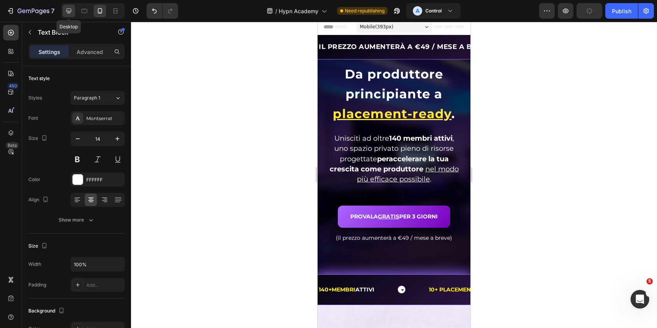
click at [69, 8] on icon at bounding box center [69, 11] width 8 height 8
type input "16"
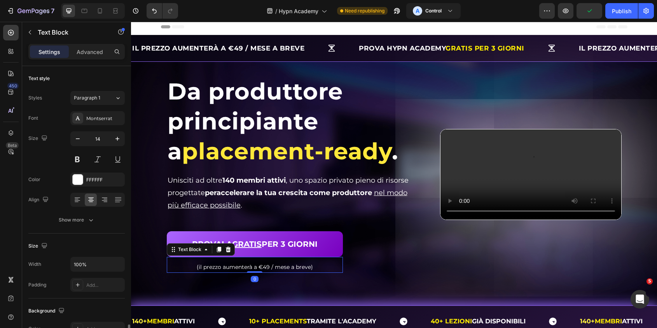
click at [272, 268] on span "(il prezzo aumenterà a €49 / mese a breve)" at bounding box center [255, 267] width 116 height 7
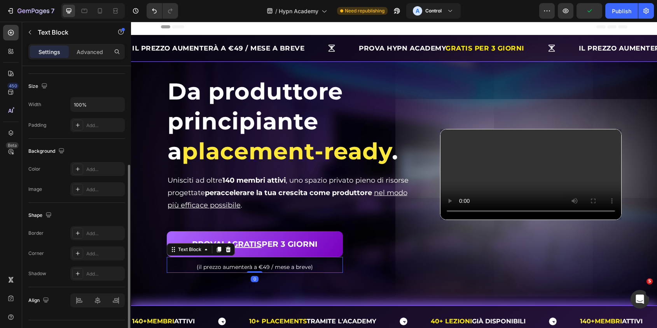
click at [272, 268] on span "(il prezzo aumenterà a €49 / mese a breve)" at bounding box center [255, 267] width 116 height 7
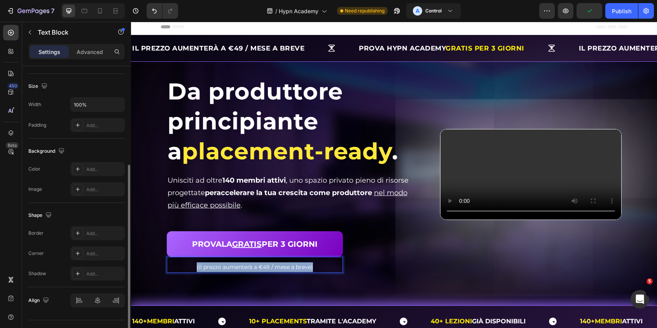
click at [272, 268] on span "(il prezzo aumenterà a €49 / mese a breve)" at bounding box center [255, 267] width 116 height 7
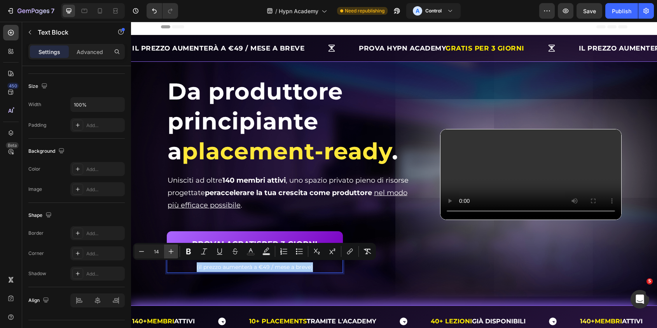
click at [173, 250] on icon "Editor contextual toolbar" at bounding box center [171, 252] width 8 height 8
type input "16"
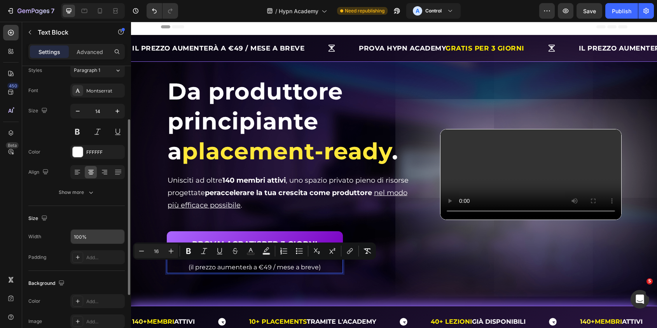
scroll to position [0, 0]
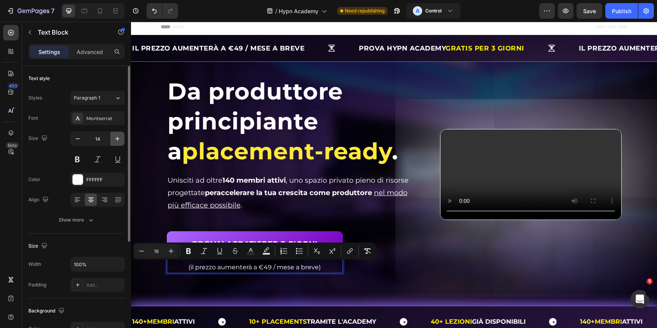
click at [120, 141] on icon "button" at bounding box center [117, 139] width 8 height 8
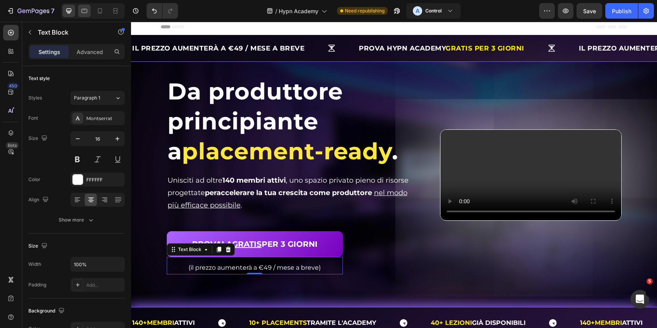
click at [79, 16] on div at bounding box center [84, 11] width 12 height 12
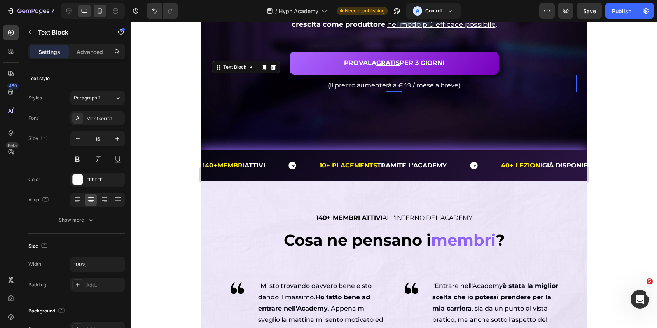
click at [99, 5] on div at bounding box center [100, 11] width 12 height 12
type input "14"
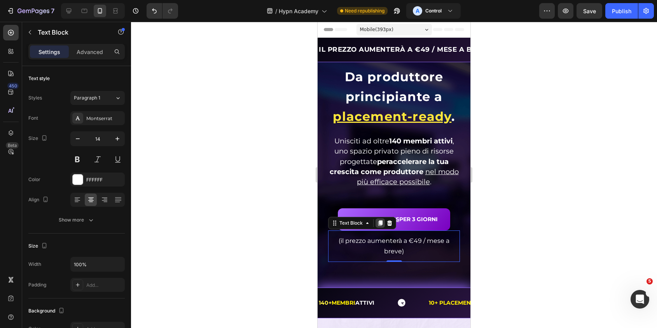
click at [379, 225] on icon at bounding box center [380, 223] width 4 height 5
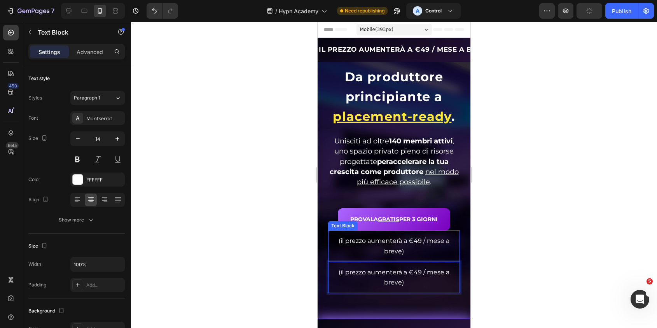
click at [382, 241] on span "(il prezzo aumenterà a €49 / mese a breve)" at bounding box center [394, 245] width 111 height 17
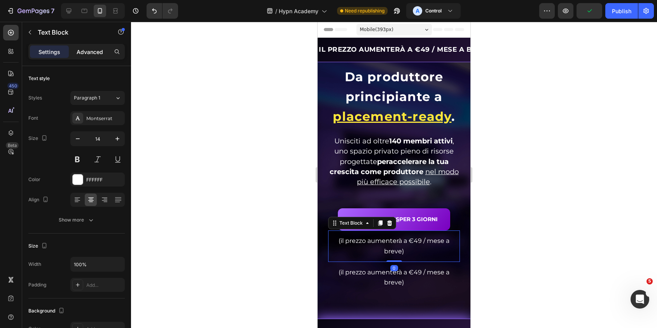
click at [88, 52] on p "Advanced" at bounding box center [90, 52] width 26 height 8
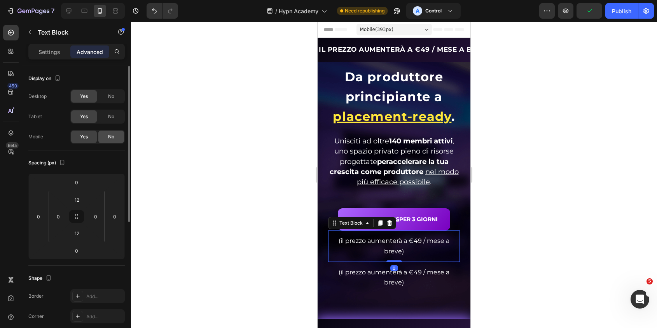
click at [110, 134] on span "No" at bounding box center [111, 136] width 6 height 7
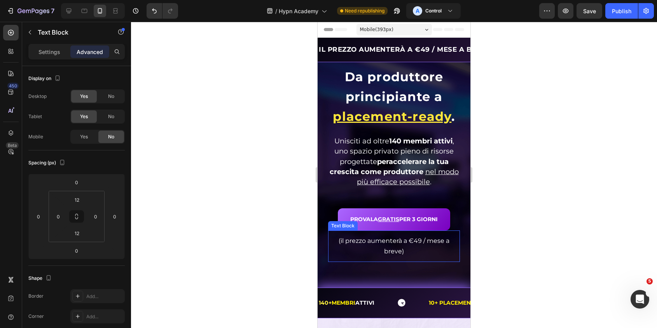
click at [404, 255] on div "(il prezzo aumenterà a €49 / mese a breve)" at bounding box center [394, 246] width 132 height 22
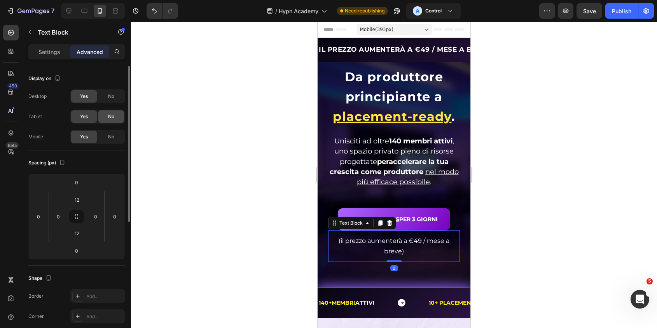
click at [103, 114] on div "No" at bounding box center [111, 116] width 26 height 12
click at [114, 98] on div "No" at bounding box center [111, 96] width 26 height 12
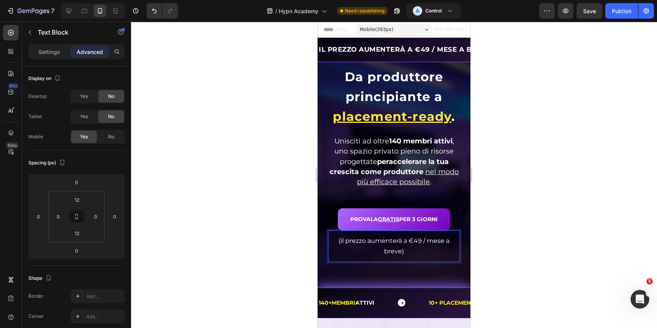
click at [401, 251] on span "(il prezzo aumenterà a €49 / mese a breve)" at bounding box center [394, 245] width 111 height 17
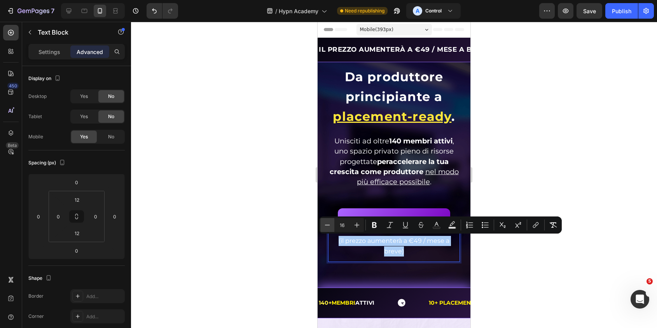
click at [327, 225] on icon "Editor contextual toolbar" at bounding box center [327, 225] width 8 height 8
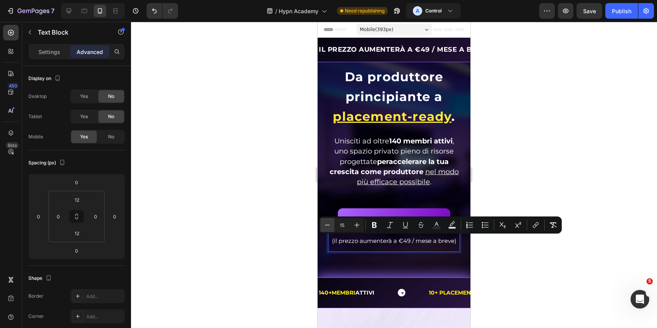
click at [327, 225] on icon "Editor contextual toolbar" at bounding box center [327, 225] width 8 height 8
type input "14"
click at [51, 60] on div "Settings Advanced" at bounding box center [76, 55] width 109 height 22
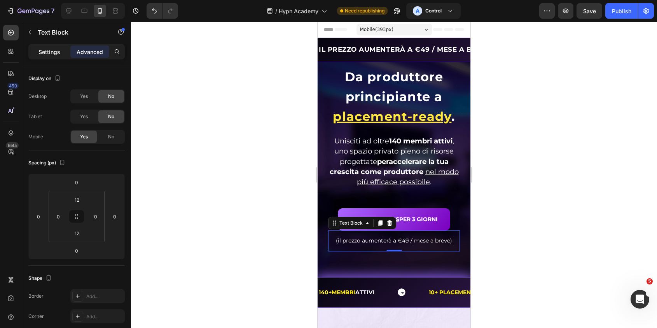
click at [56, 56] on div "Settings" at bounding box center [49, 51] width 39 height 12
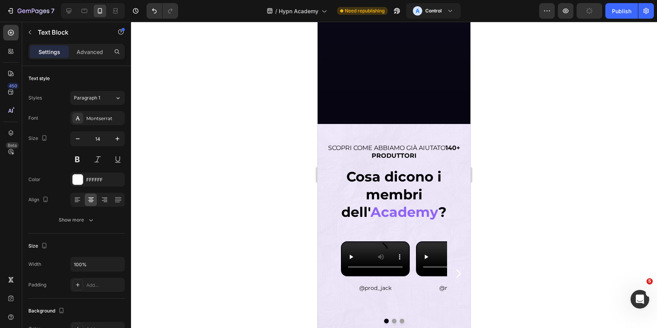
scroll to position [2636, 0]
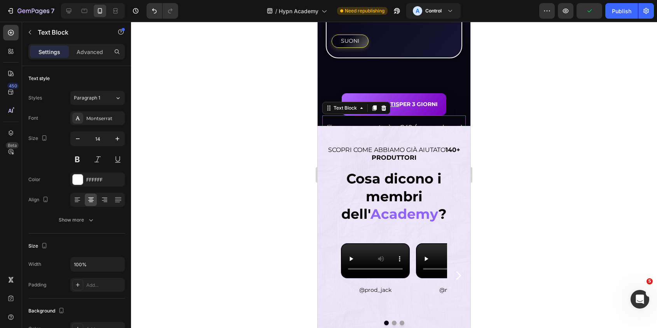
click at [395, 124] on icon "(il prezzo aumenterà a €49 / mese a breve)" at bounding box center [394, 127] width 136 height 7
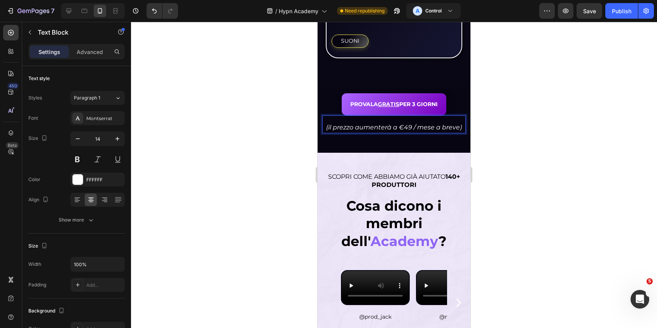
click at [372, 122] on p "(il prezzo aumenterà a €49 / mese a breve)" at bounding box center [394, 127] width 142 height 10
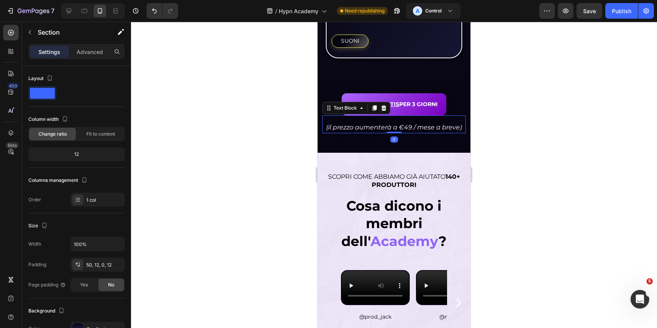
click at [378, 124] on icon "(il prezzo aumenterà a €49 / mese a breve)" at bounding box center [394, 127] width 136 height 7
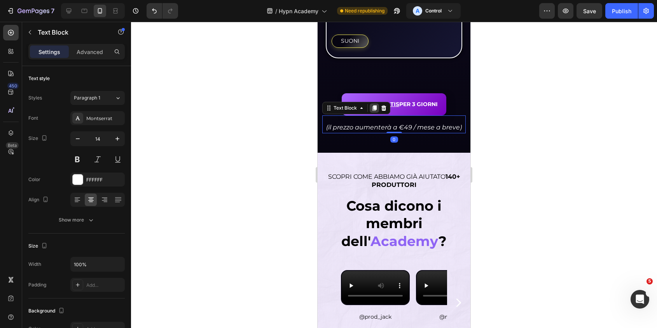
click at [373, 105] on icon at bounding box center [374, 107] width 4 height 5
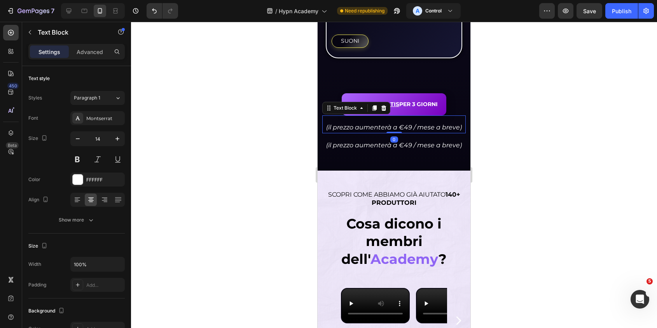
click at [407, 124] on icon "(il prezzo aumenterà a €49 / mese a breve)" at bounding box center [394, 127] width 136 height 7
click at [85, 45] on div "Settings Advanced" at bounding box center [76, 52] width 96 height 16
click at [94, 49] on p "Advanced" at bounding box center [90, 52] width 26 height 8
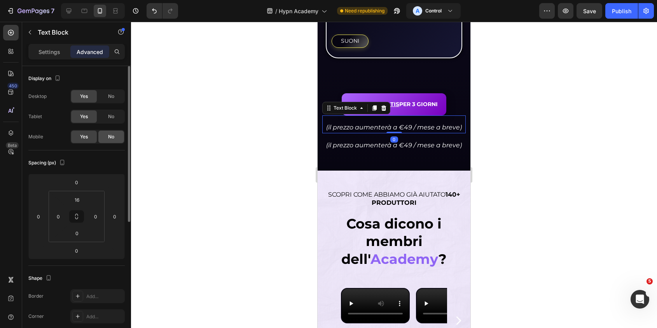
click at [117, 140] on div "No" at bounding box center [111, 137] width 26 height 12
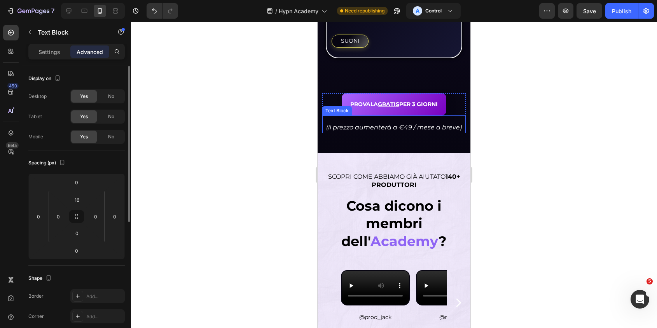
click at [382, 115] on div "(il prezzo aumenterà a €49 / mese a breve) Text Block" at bounding box center [393, 124] width 143 height 18
click at [114, 117] on div "No" at bounding box center [111, 116] width 26 height 12
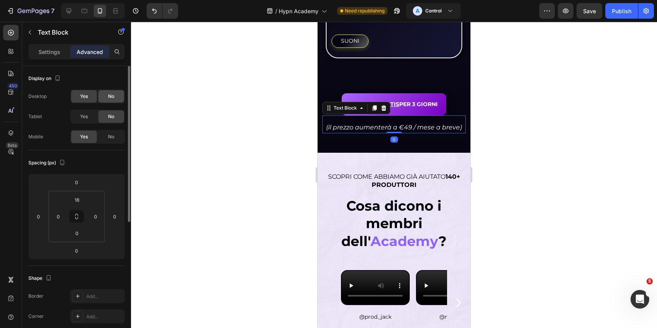
click at [114, 95] on div "No" at bounding box center [111, 96] width 26 height 12
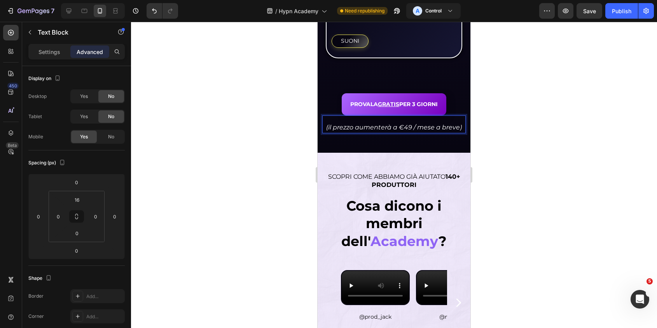
click at [368, 124] on icon "(il prezzo aumenterà a €49 / mese a breve)" at bounding box center [394, 127] width 136 height 7
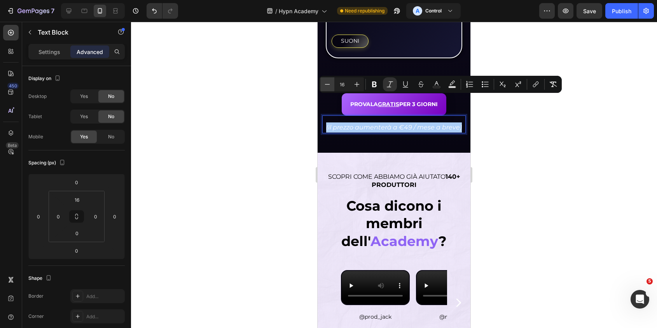
click at [327, 86] on icon "Editor contextual toolbar" at bounding box center [327, 84] width 8 height 8
type input "14"
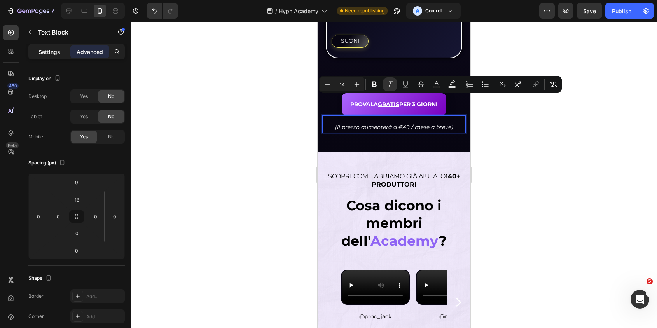
click at [52, 50] on p "Settings" at bounding box center [49, 52] width 22 height 8
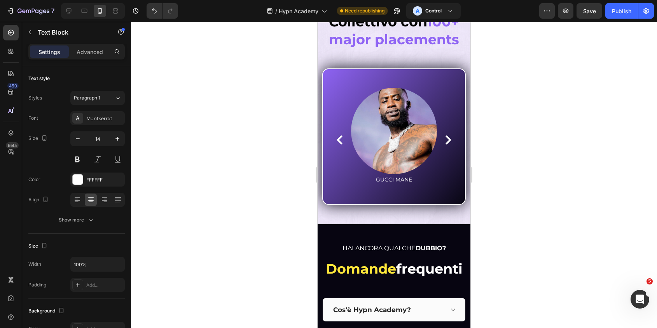
scroll to position [3937, 0]
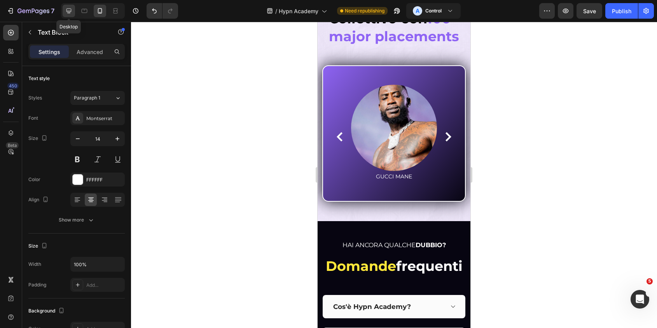
click at [66, 11] on icon at bounding box center [68, 11] width 5 height 5
type input "16"
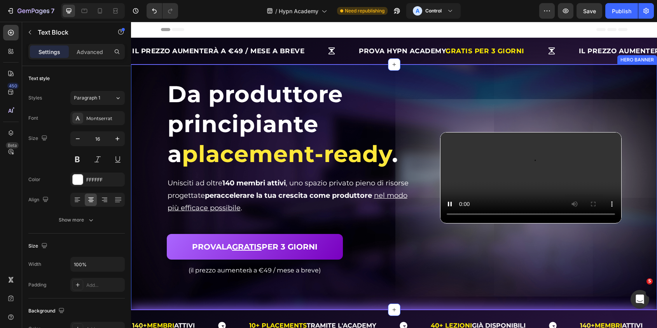
click at [414, 76] on div "Da produttore principiante a placement-ready . Heading Da produttore principian…" at bounding box center [394, 187] width 526 height 245
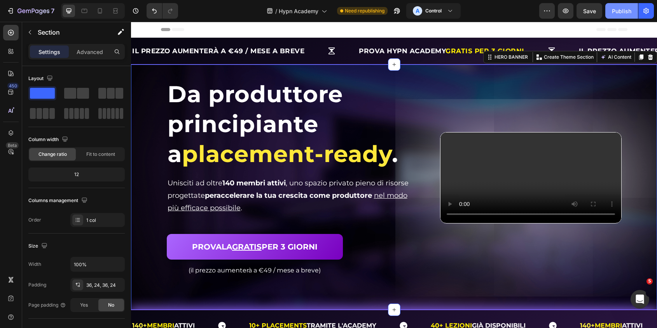
click at [625, 18] on button "Publish" at bounding box center [621, 11] width 33 height 16
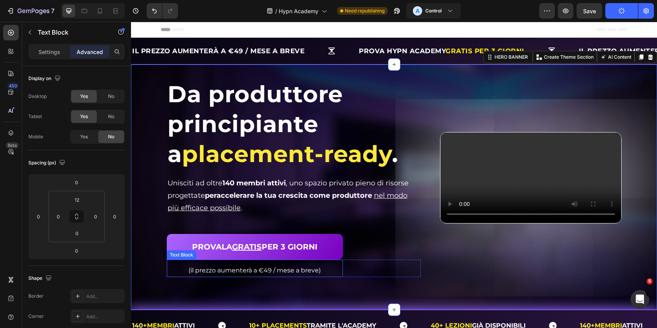
click at [325, 271] on p "(il prezzo aumenterà a €49 / mese a breve)" at bounding box center [255, 270] width 175 height 11
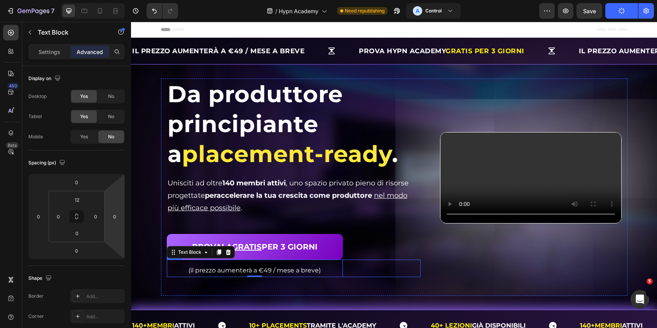
click at [350, 265] on div "(il prezzo aumenterà a €49 / mese a breve) Text Block 0 (il prezzo aumenterà a …" at bounding box center [294, 268] width 254 height 17
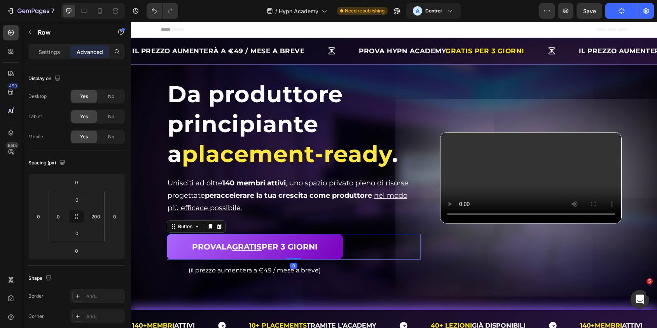
click at [356, 253] on div "PROVALA GRATIS PER 3 GIORNI Button 0" at bounding box center [294, 247] width 254 height 26
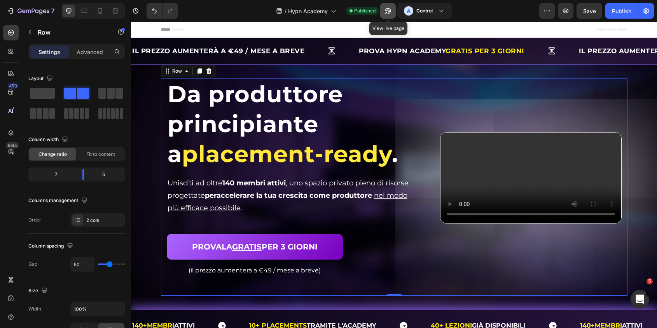
click at [389, 13] on icon "button" at bounding box center [388, 11] width 6 height 6
click at [34, 10] on icon "button" at bounding box center [33, 11] width 32 height 7
